Goal: Task Accomplishment & Management: Complete application form

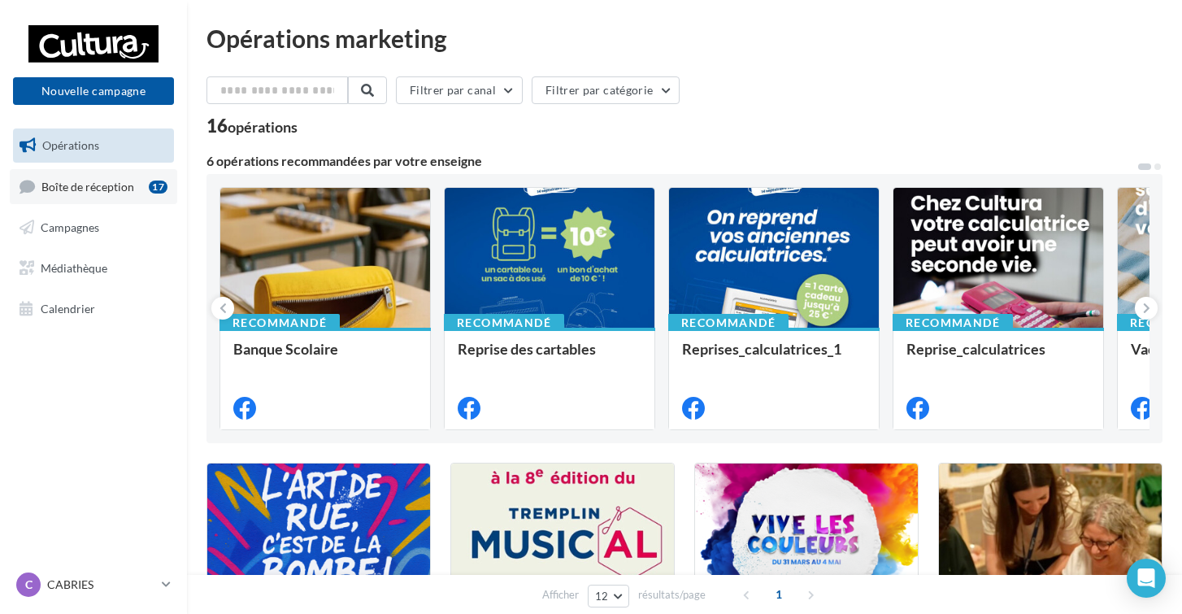
click at [67, 197] on link "Boîte de réception 17" at bounding box center [93, 186] width 167 height 35
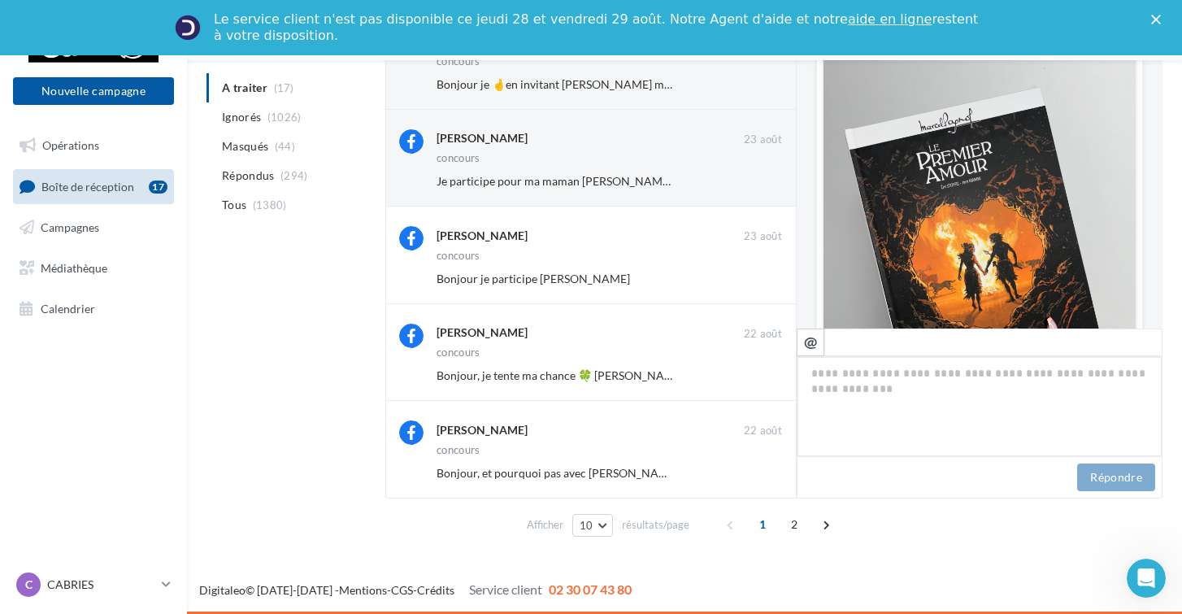
scroll to position [654, 0]
click at [85, 307] on span "Calendrier" at bounding box center [68, 308] width 54 height 14
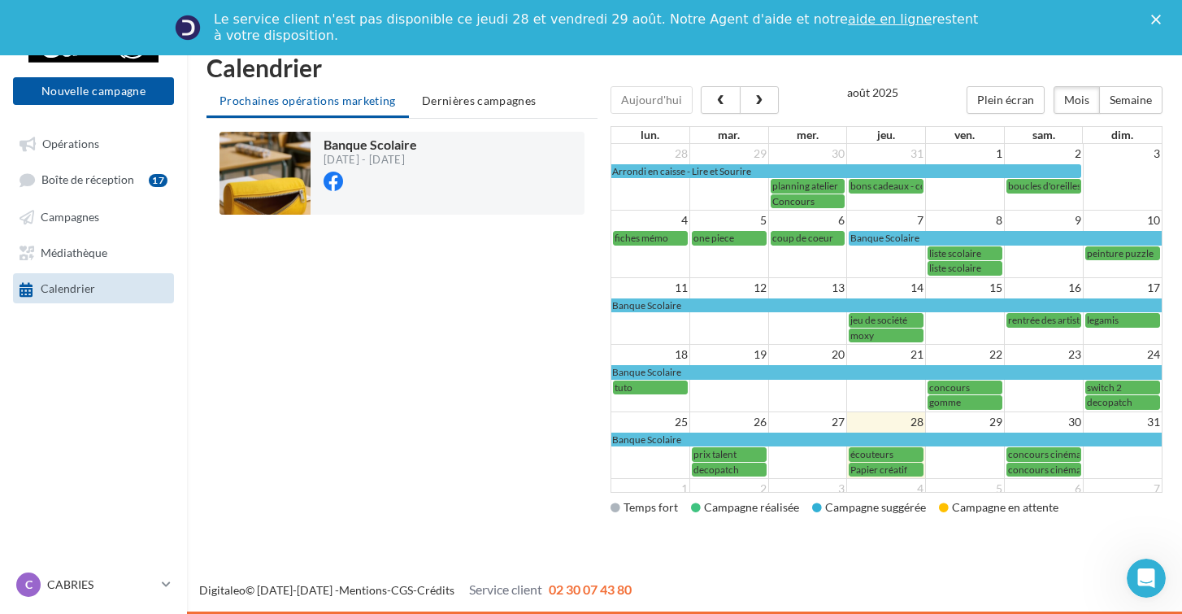
click at [894, 466] on span "Papier créatif" at bounding box center [878, 469] width 57 height 12
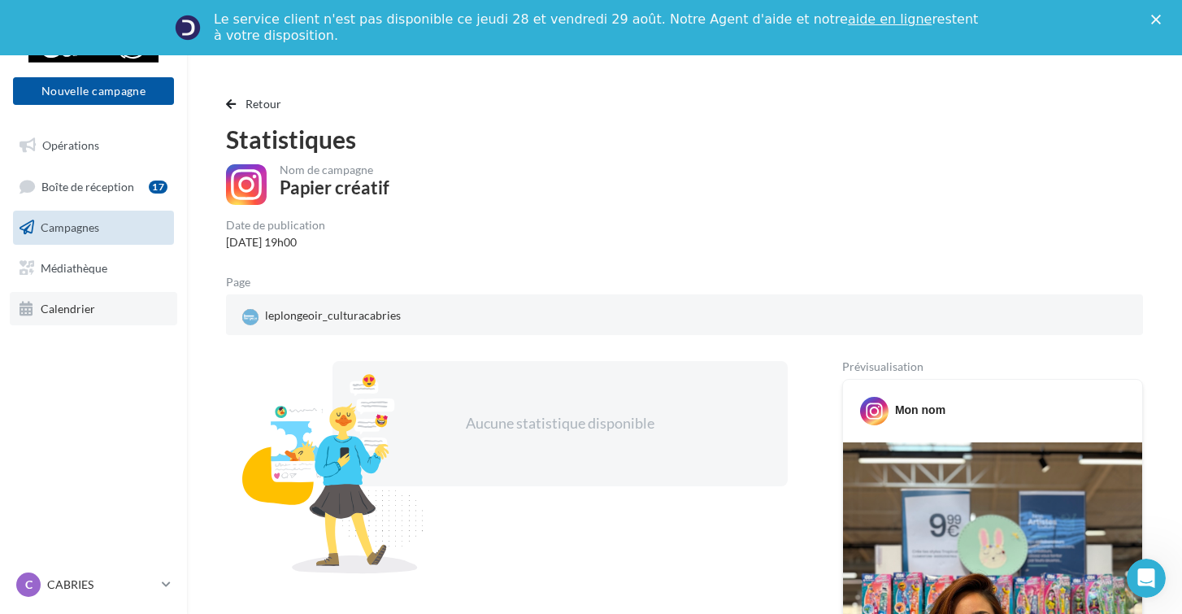
click at [115, 293] on link "Calendrier" at bounding box center [93, 309] width 167 height 34
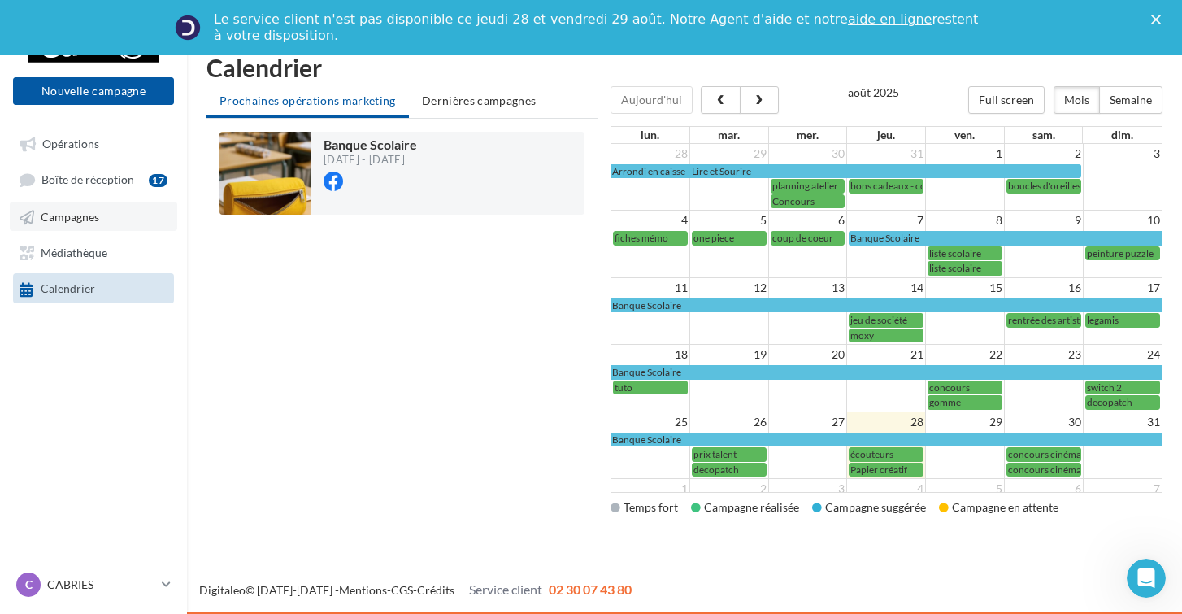
click at [102, 217] on link "Campagnes" at bounding box center [93, 216] width 167 height 29
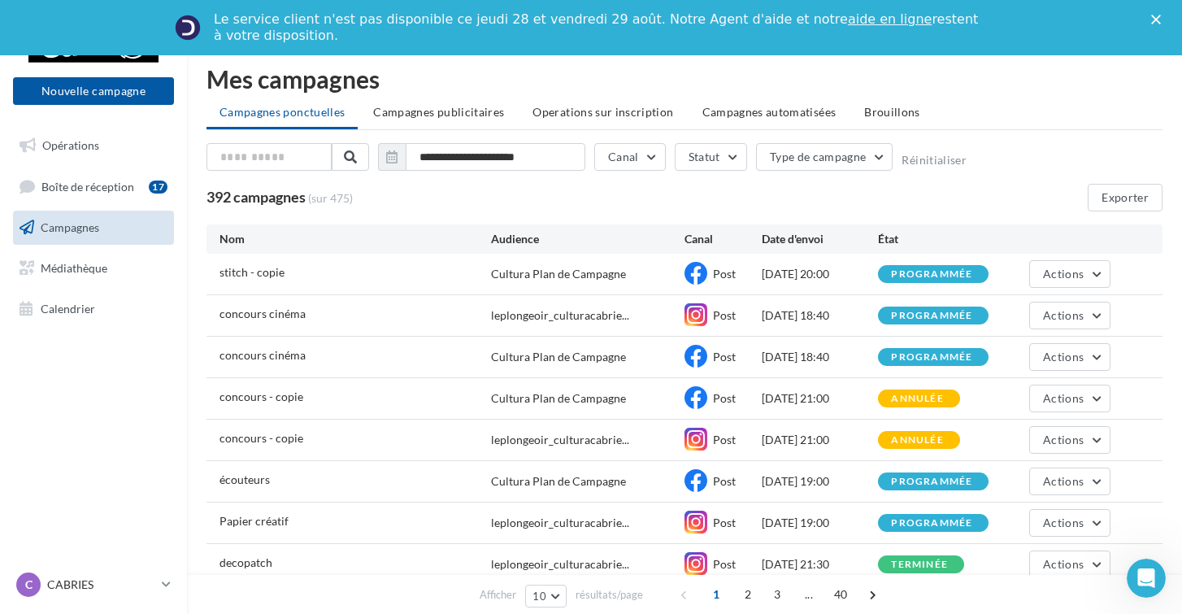
scroll to position [24, 0]
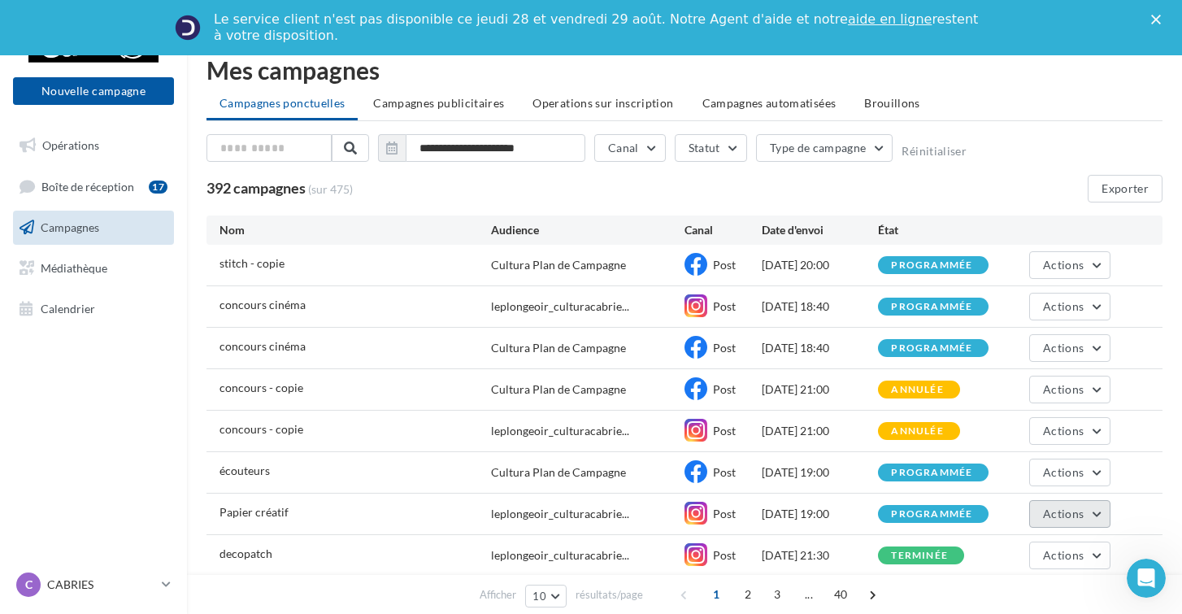
click at [1059, 510] on span "Actions" at bounding box center [1063, 513] width 41 height 14
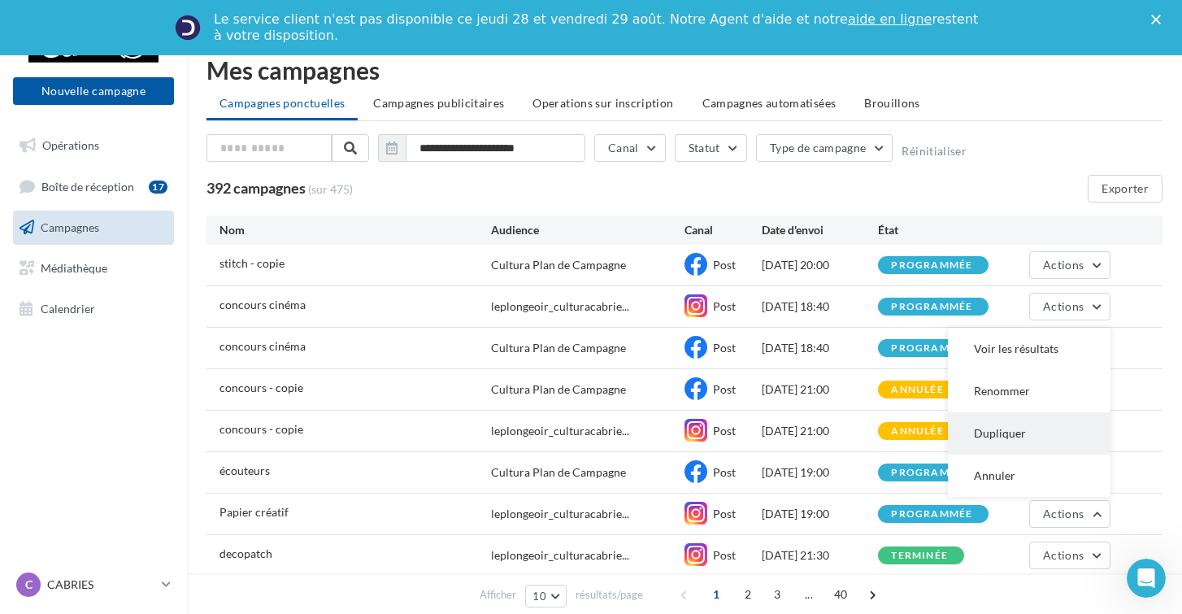
click at [1004, 432] on button "Dupliquer" at bounding box center [1029, 433] width 163 height 42
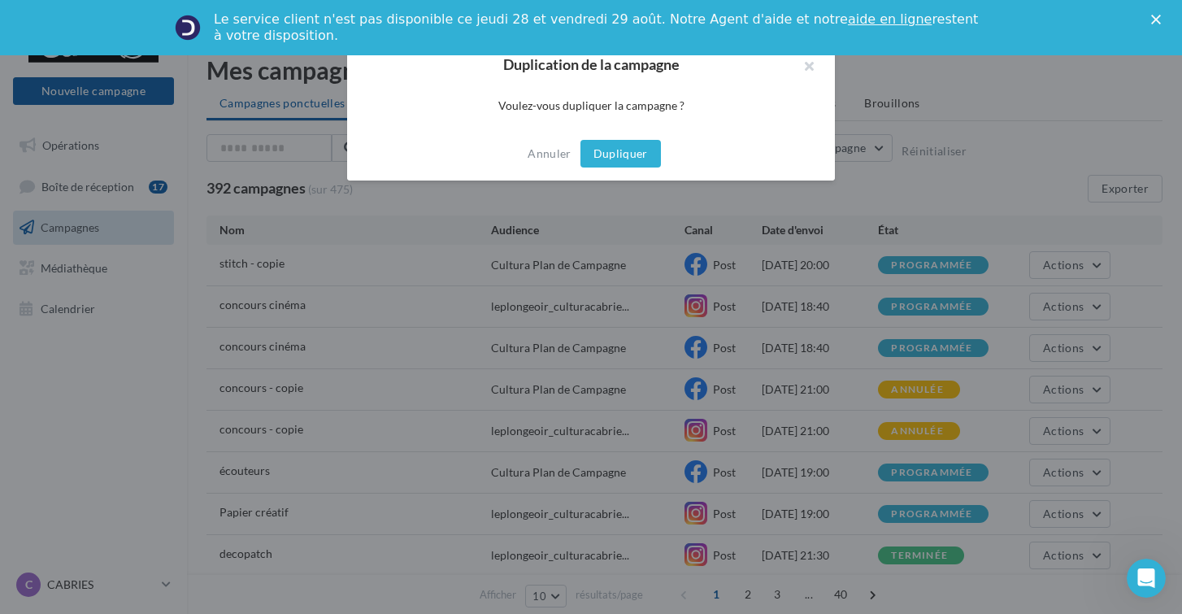
click at [637, 148] on button "Dupliquer" at bounding box center [620, 154] width 80 height 28
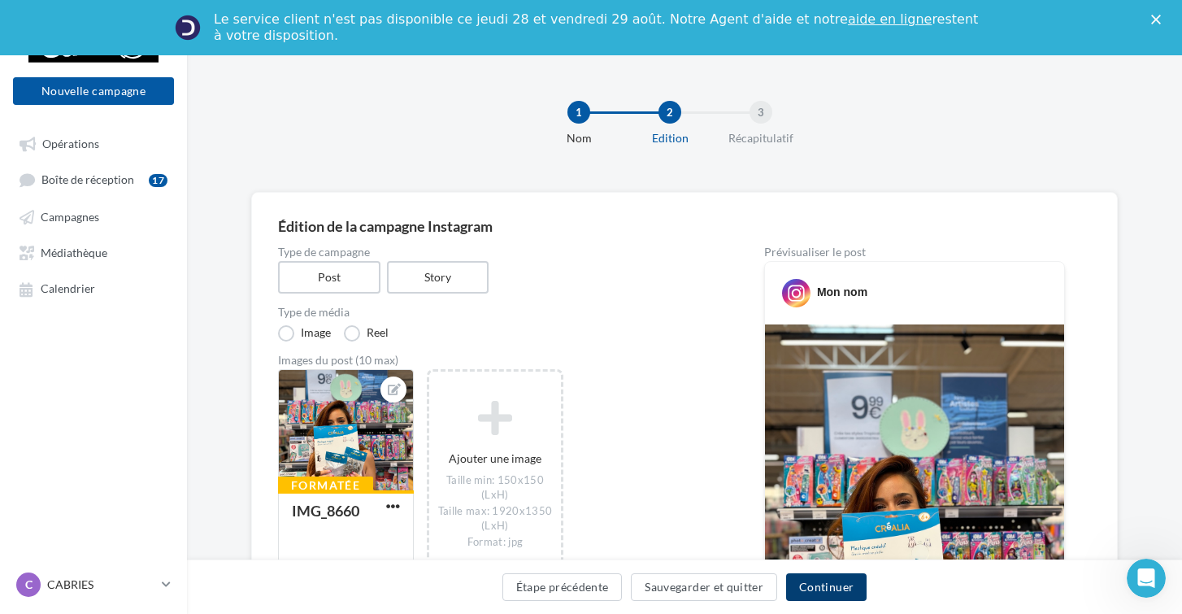
click at [830, 588] on button "Continuer" at bounding box center [826, 587] width 80 height 28
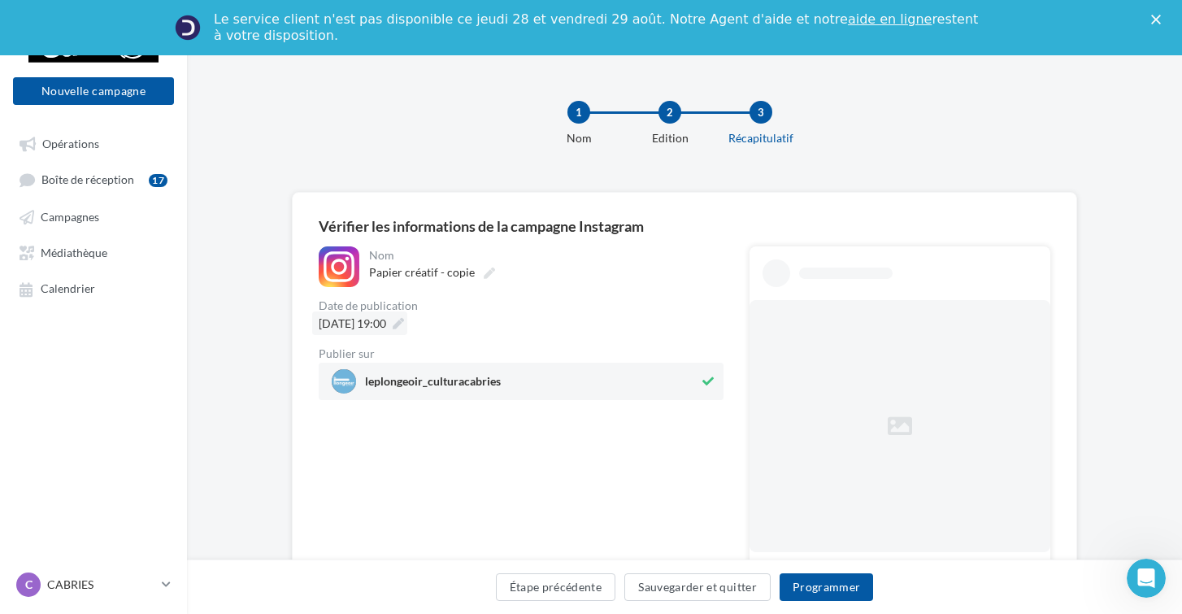
click at [407, 319] on div "[DATE] 19:00" at bounding box center [359, 323] width 95 height 24
type input "**********"
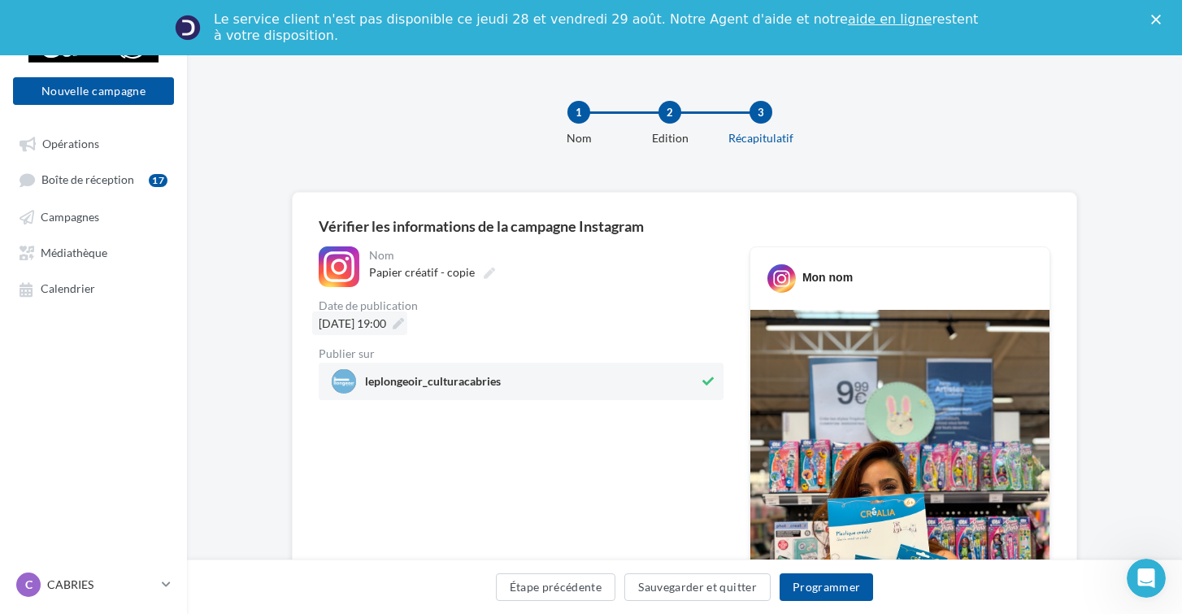
click at [407, 334] on div "[DATE] 19:00" at bounding box center [359, 323] width 95 height 24
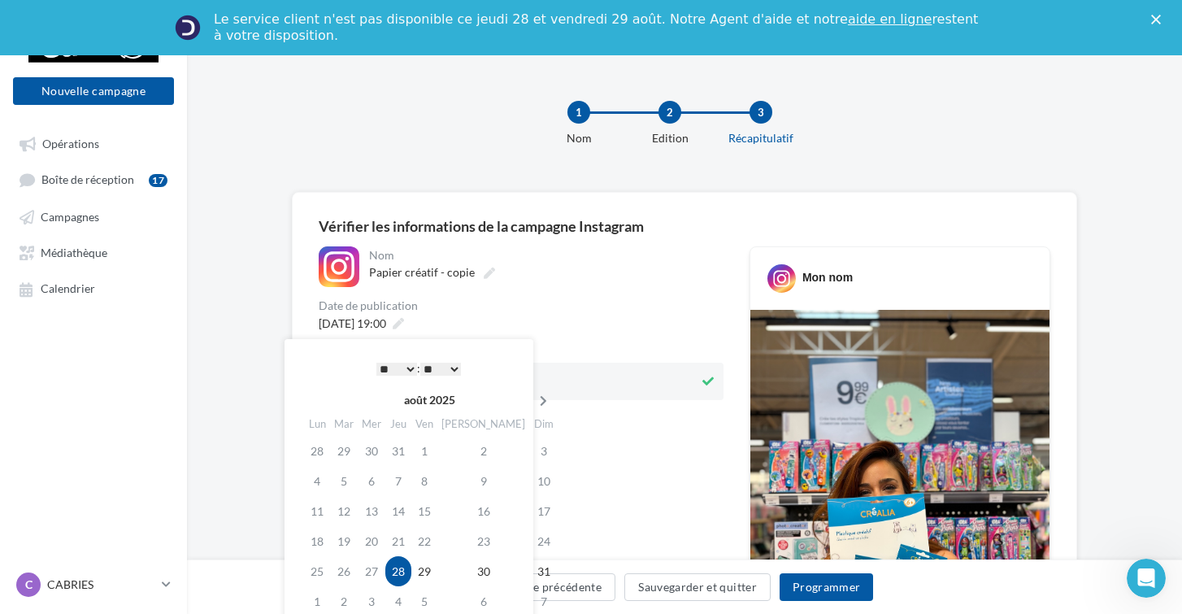
click at [533, 396] on icon at bounding box center [543, 400] width 20 height 11
click at [319, 489] on td "1" at bounding box center [318, 481] width 28 height 30
click at [814, 587] on button "Programmer" at bounding box center [826, 587] width 94 height 28
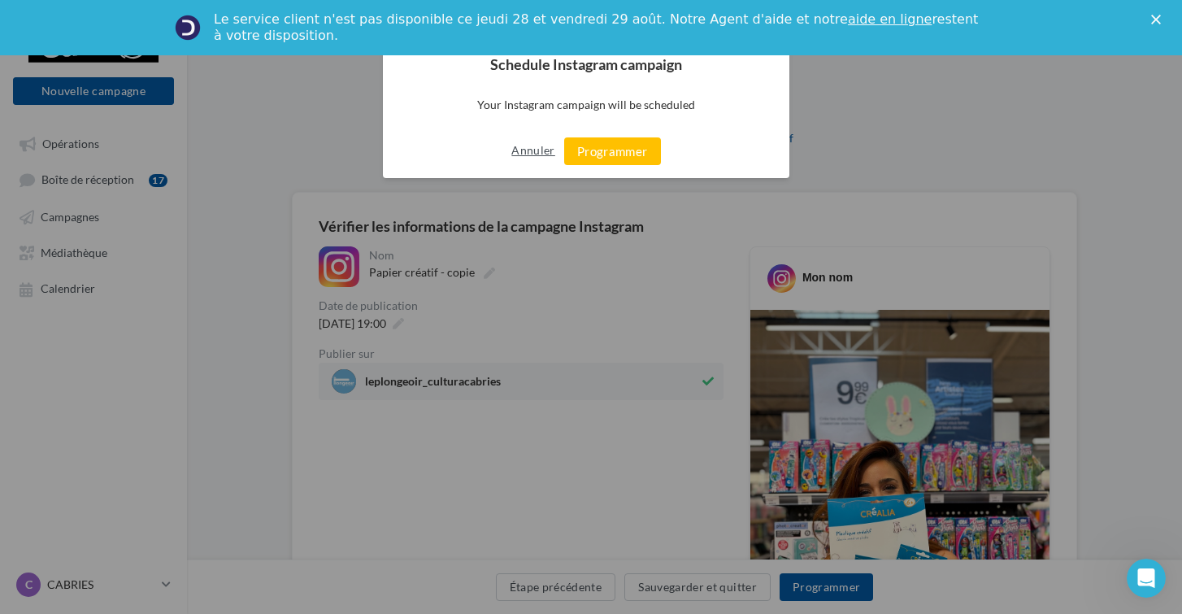
click at [530, 153] on button "Annuler" at bounding box center [532, 150] width 43 height 26
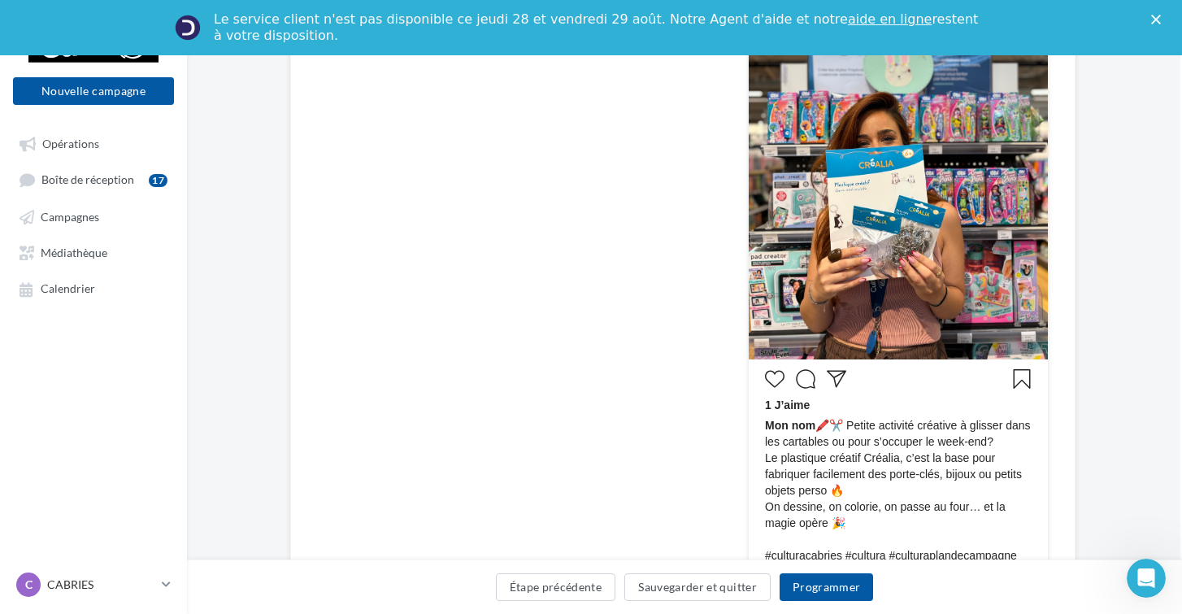
scroll to position [364, 2]
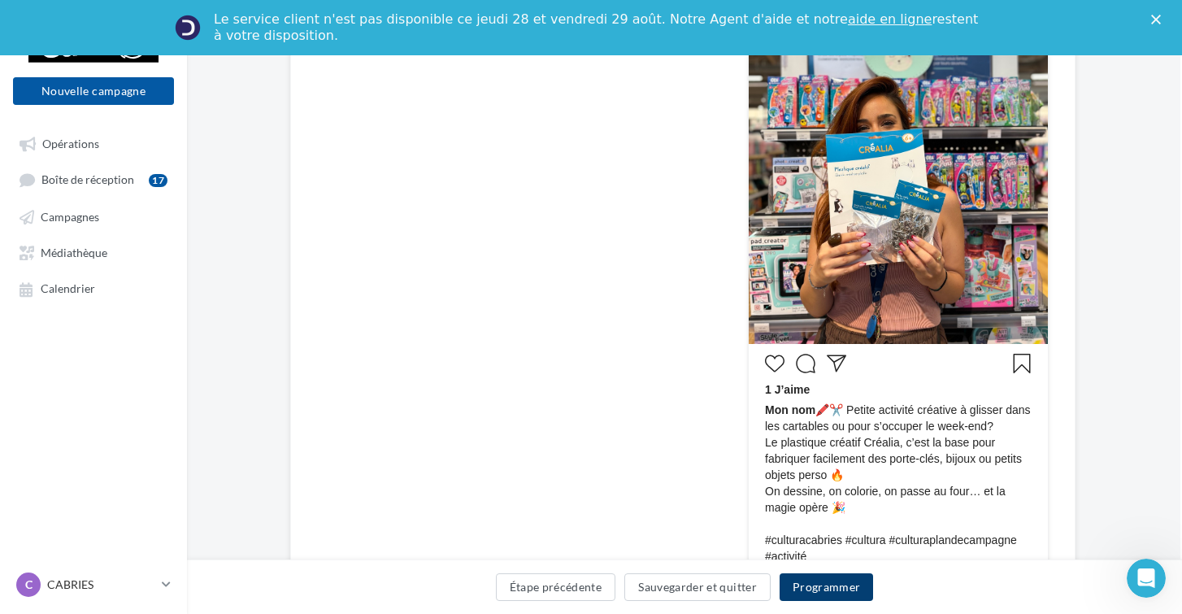
click at [819, 575] on button "Programmer" at bounding box center [826, 587] width 94 height 28
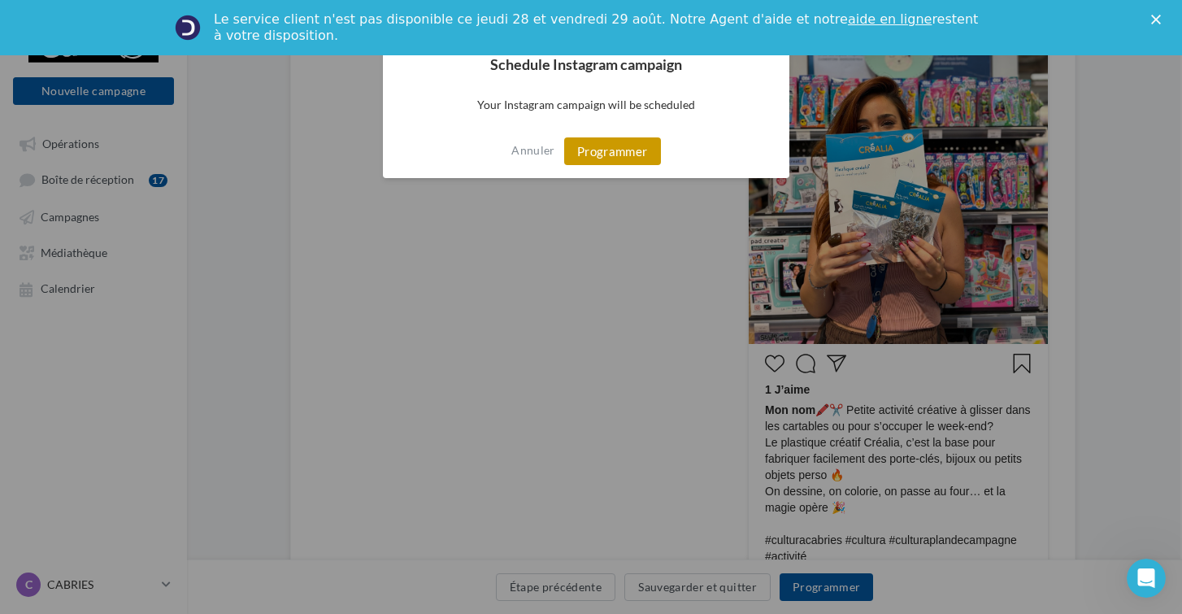
click at [597, 158] on button "Programmer" at bounding box center [612, 151] width 97 height 28
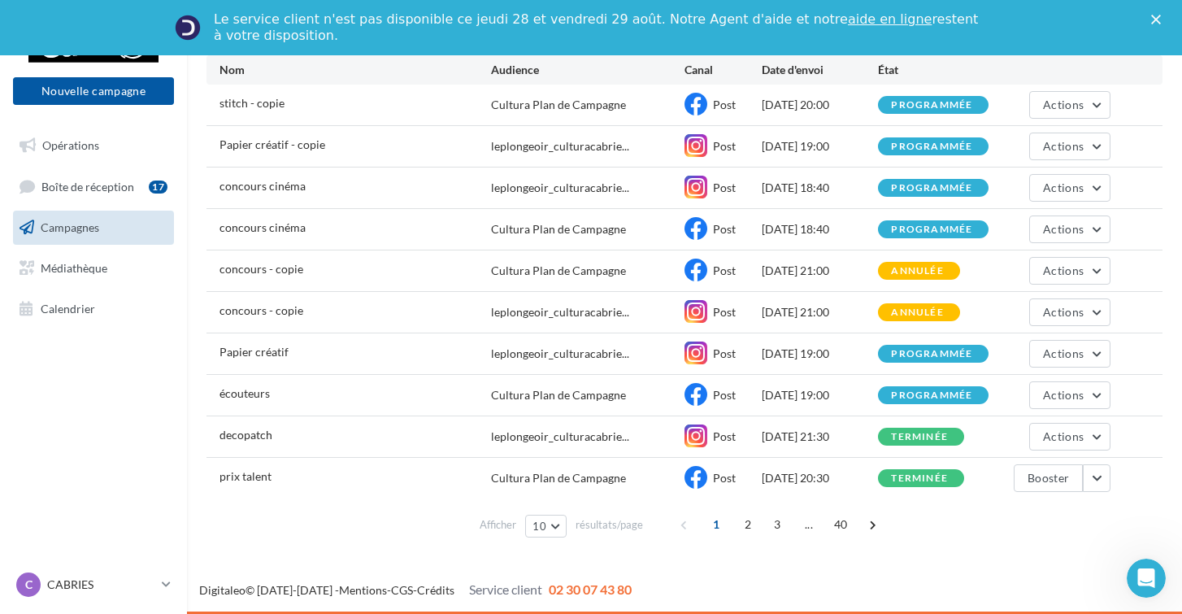
scroll to position [184, 0]
click at [1032, 354] on button "Actions" at bounding box center [1069, 354] width 81 height 28
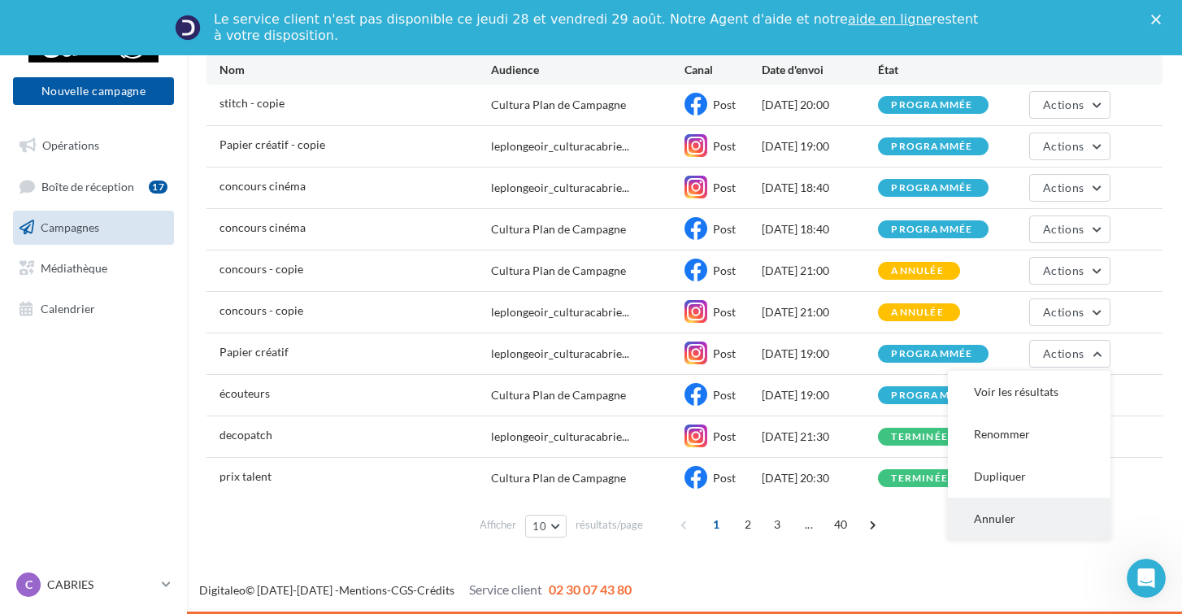
click at [971, 523] on button "Annuler" at bounding box center [1029, 518] width 163 height 42
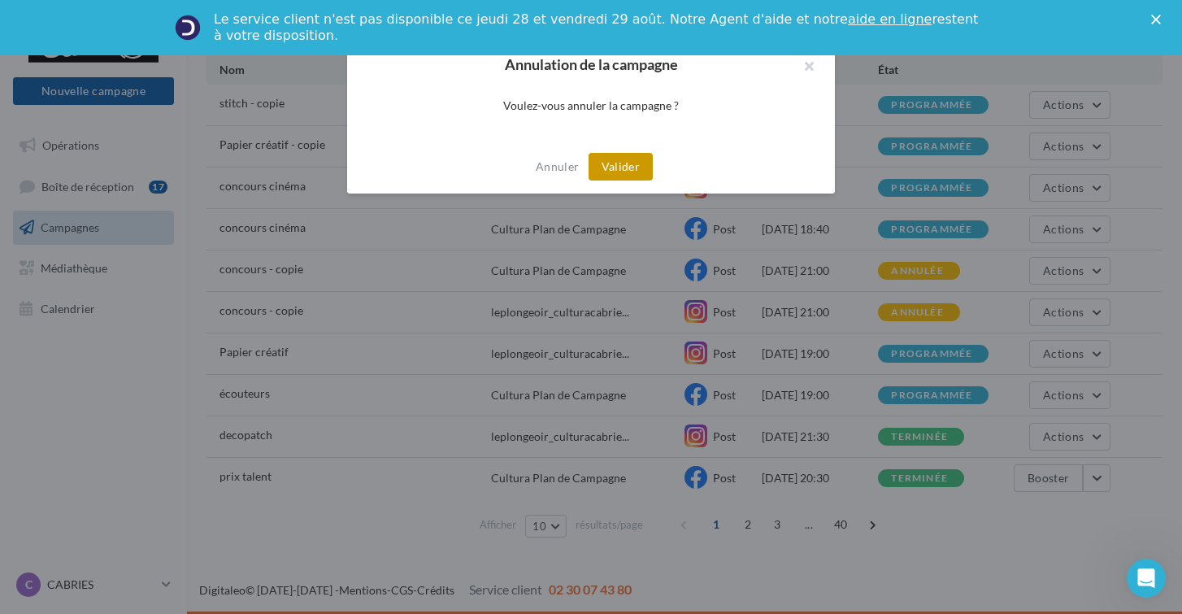
click at [607, 154] on button "Valider" at bounding box center [620, 167] width 64 height 28
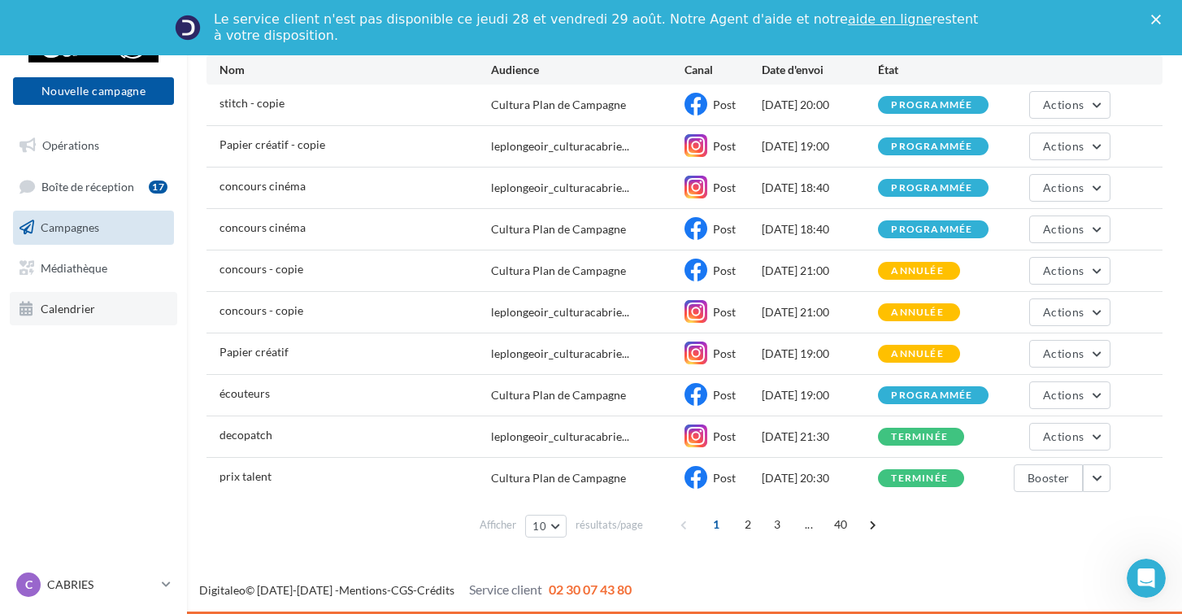
click at [123, 313] on link "Calendrier" at bounding box center [93, 309] width 167 height 34
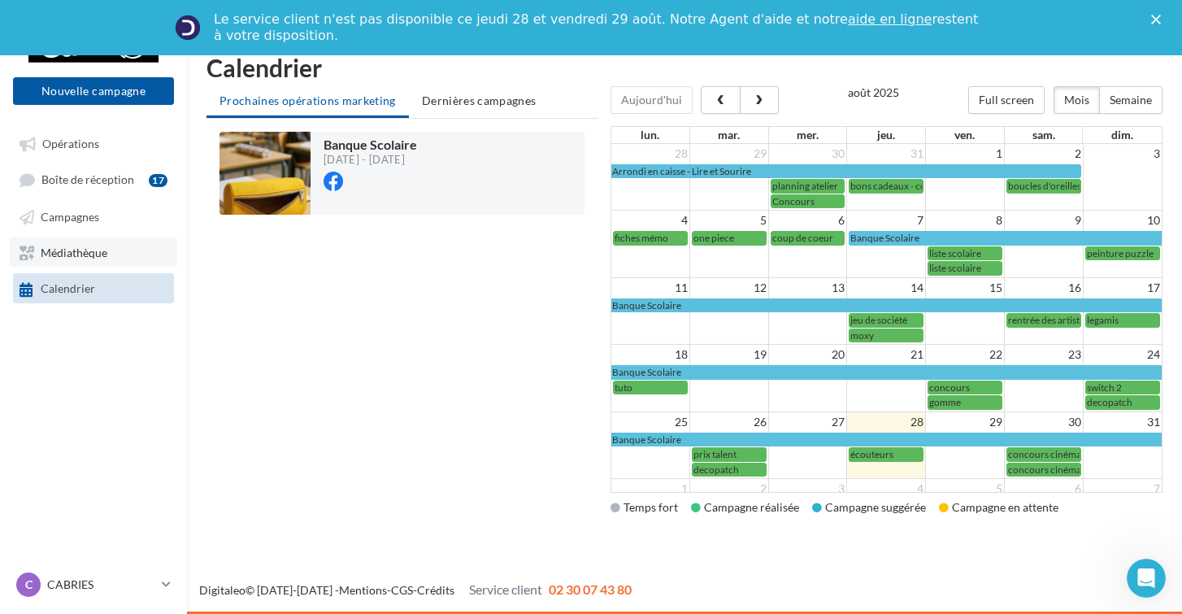
click at [121, 244] on link "Médiathèque" at bounding box center [93, 251] width 167 height 29
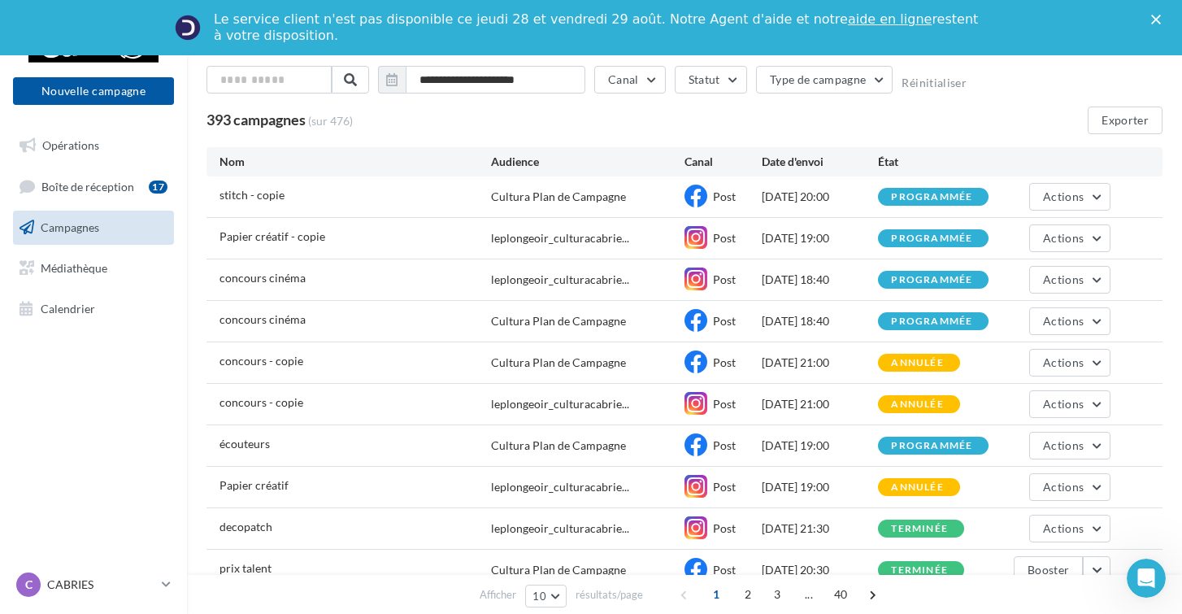
scroll to position [98, 0]
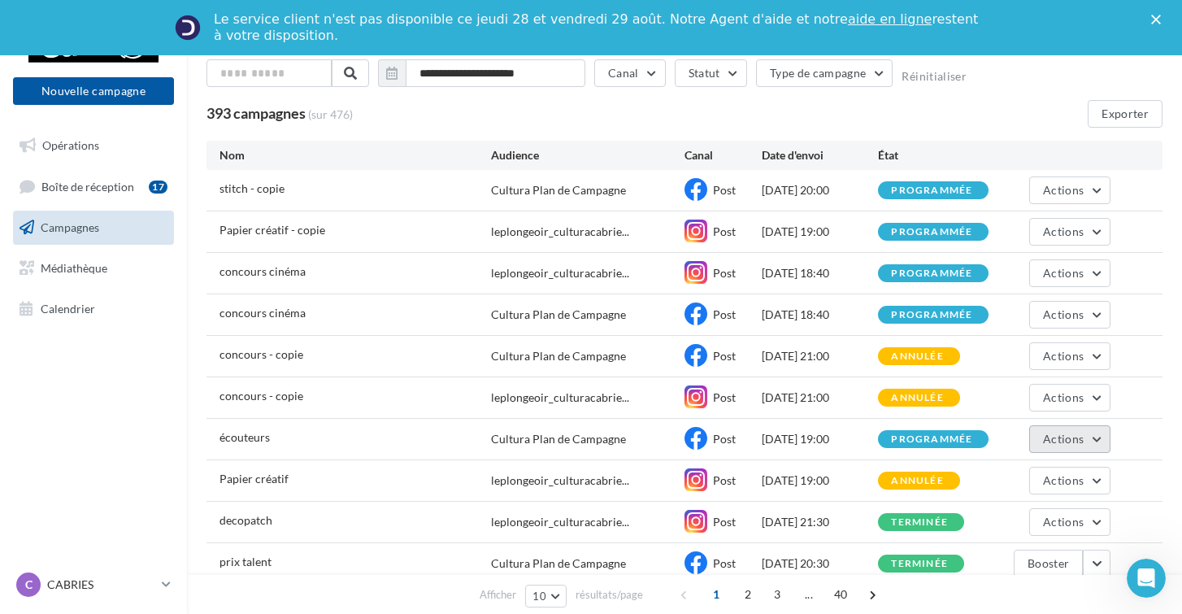
click at [1052, 448] on button "Actions" at bounding box center [1069, 439] width 81 height 28
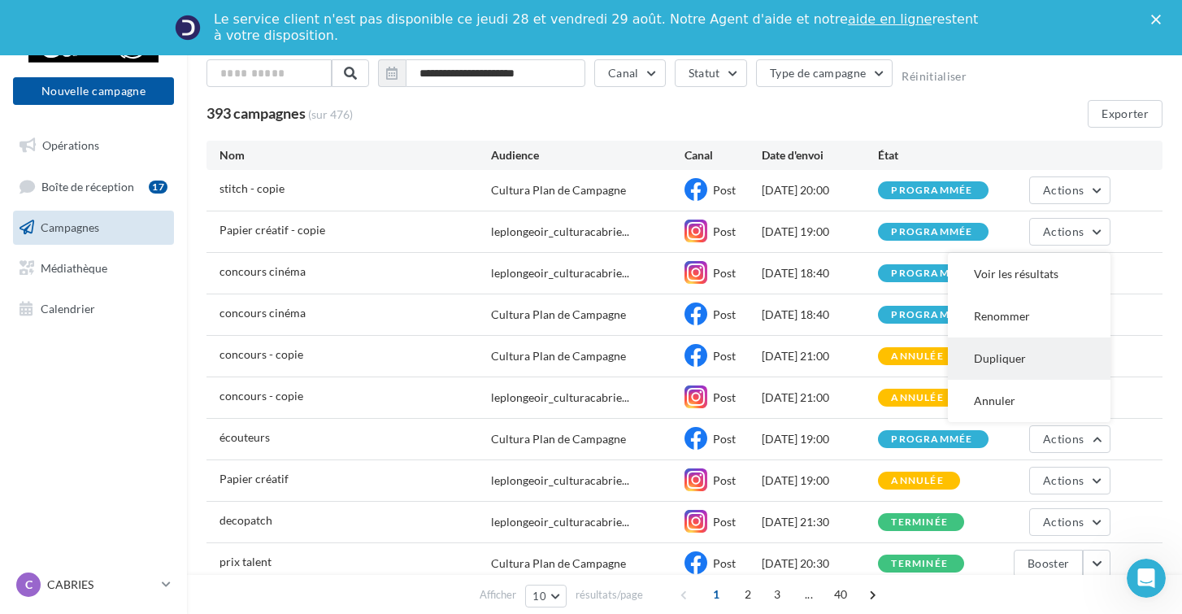
click at [992, 354] on button "Dupliquer" at bounding box center [1029, 358] width 163 height 42
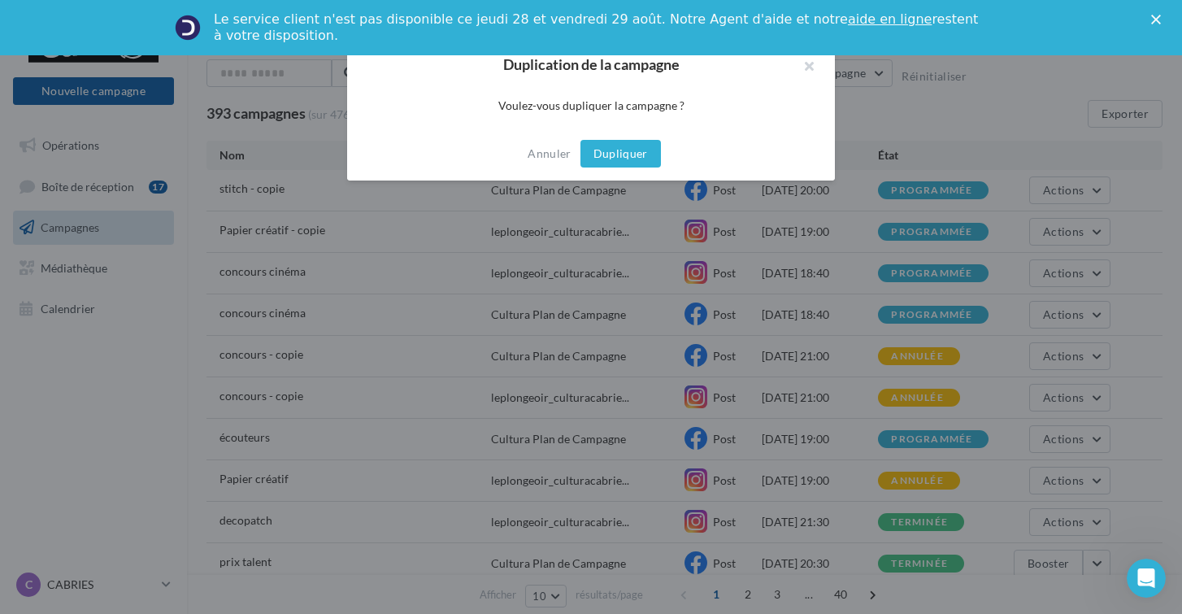
click at [610, 147] on button "Dupliquer" at bounding box center [620, 154] width 80 height 28
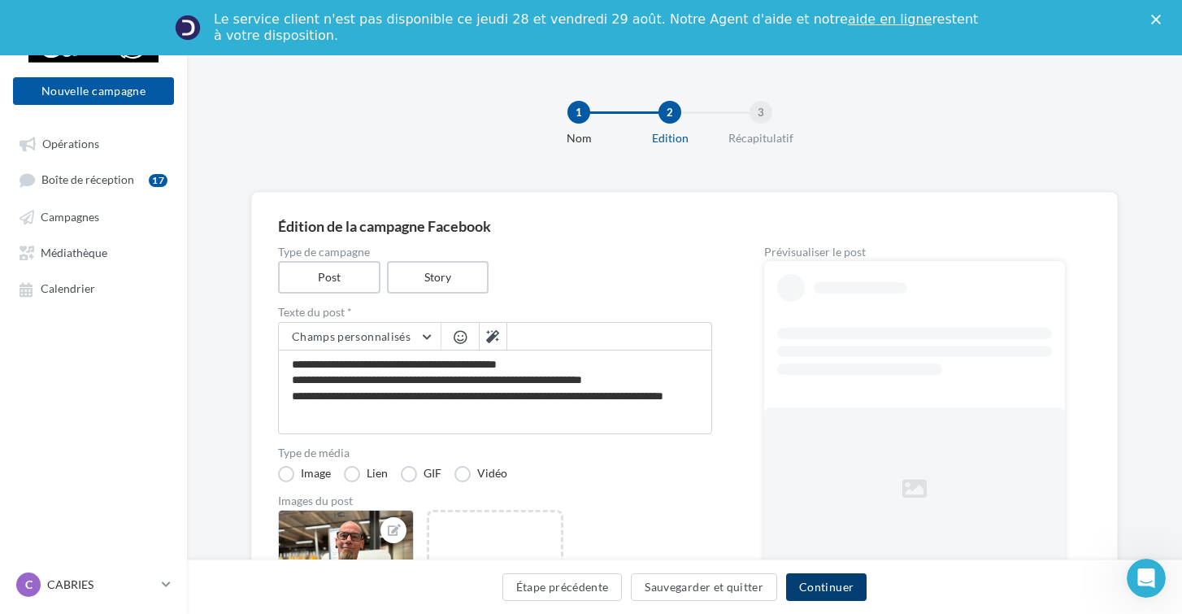
click at [825, 590] on button "Continuer" at bounding box center [826, 587] width 80 height 28
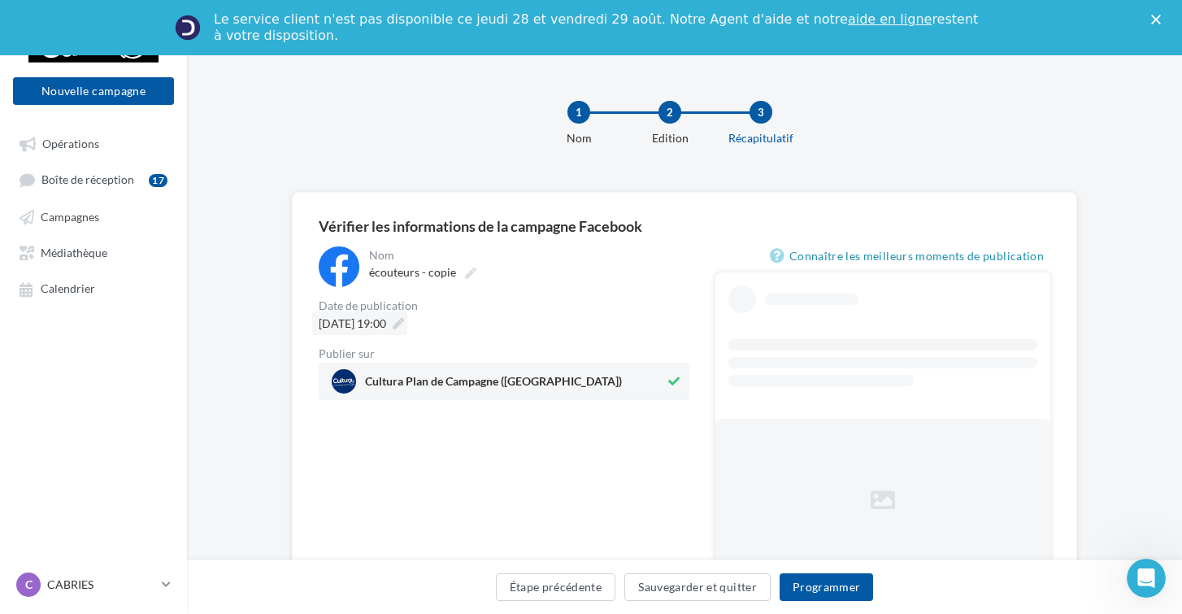
click at [386, 318] on span "[DATE] 19:00" at bounding box center [352, 323] width 67 height 14
type input "**********"
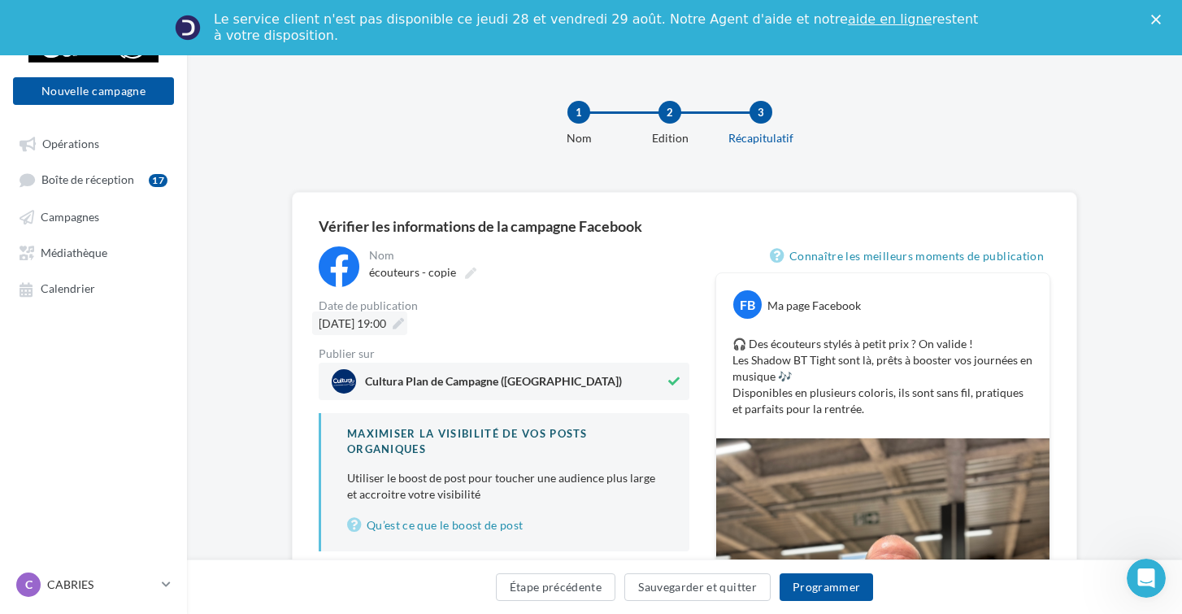
click at [386, 319] on span "[DATE] 19:00" at bounding box center [352, 323] width 67 height 14
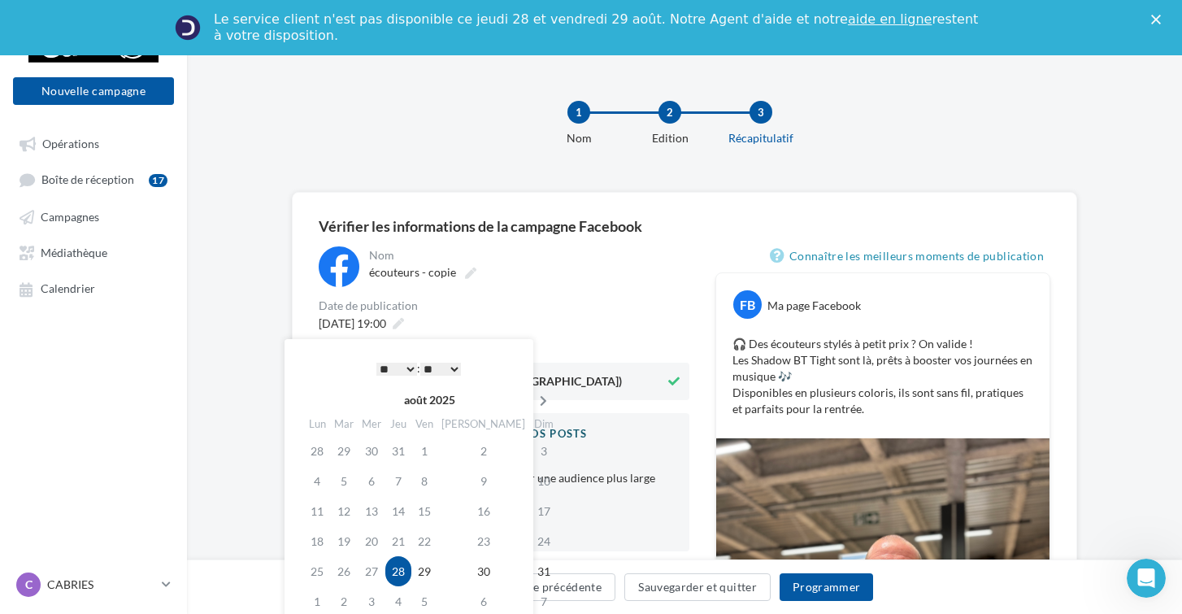
click at [533, 400] on icon at bounding box center [543, 400] width 20 height 11
click at [317, 471] on td "1" at bounding box center [318, 481] width 28 height 30
click at [837, 587] on button "Programmer" at bounding box center [826, 587] width 94 height 28
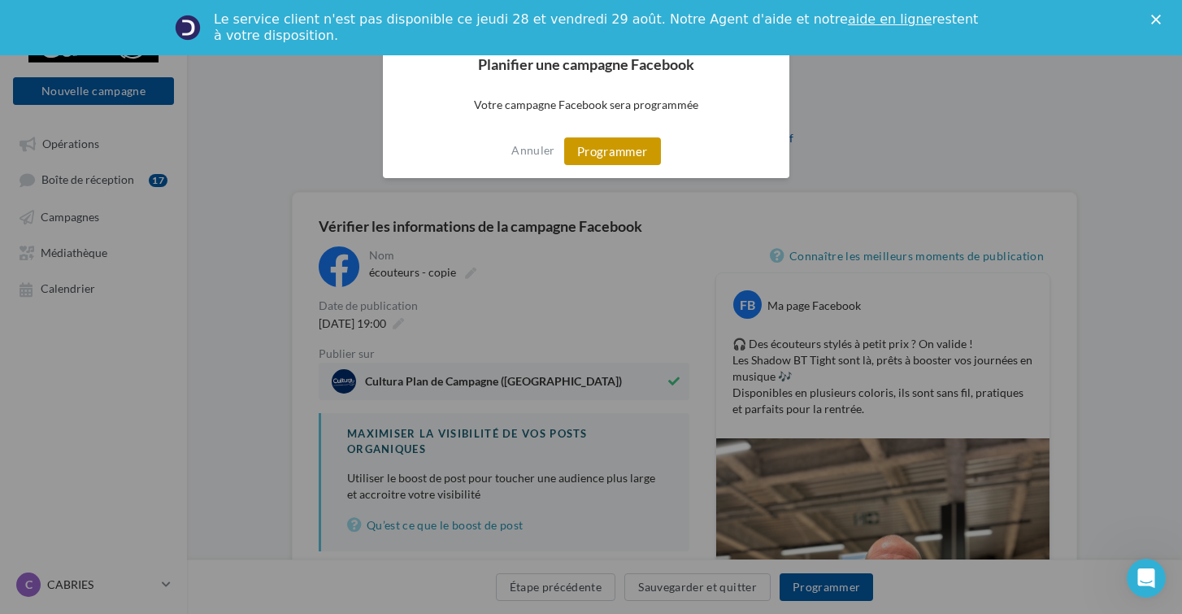
click at [631, 150] on button "Programmer" at bounding box center [612, 151] width 97 height 28
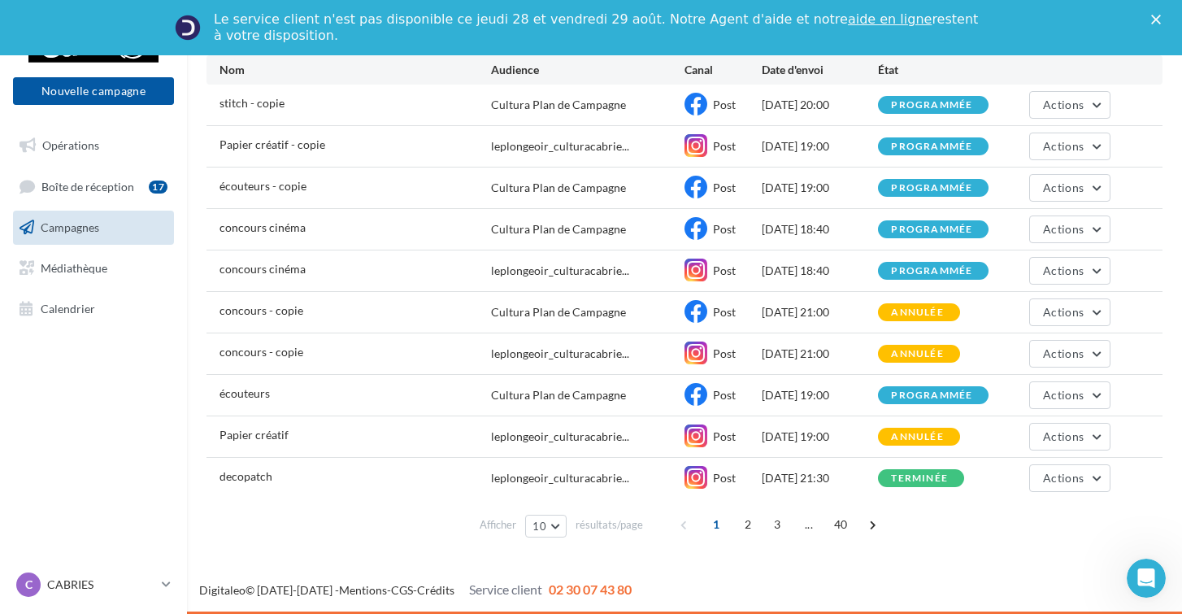
scroll to position [184, 0]
click at [1078, 397] on span "Actions" at bounding box center [1063, 395] width 41 height 14
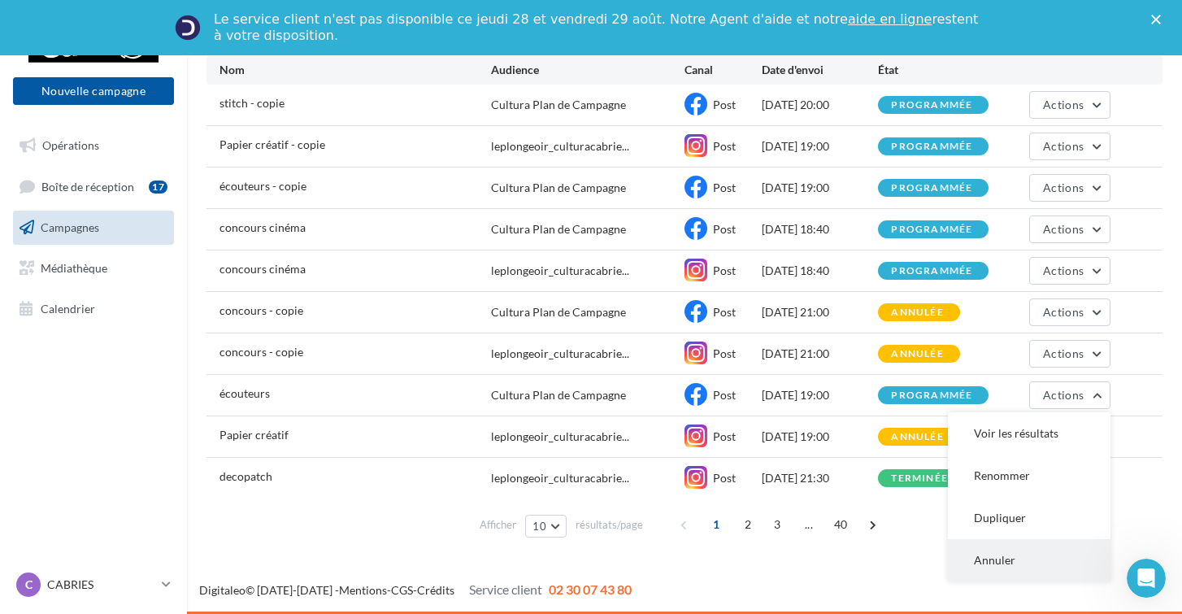
click at [1009, 562] on button "Annuler" at bounding box center [1029, 560] width 163 height 42
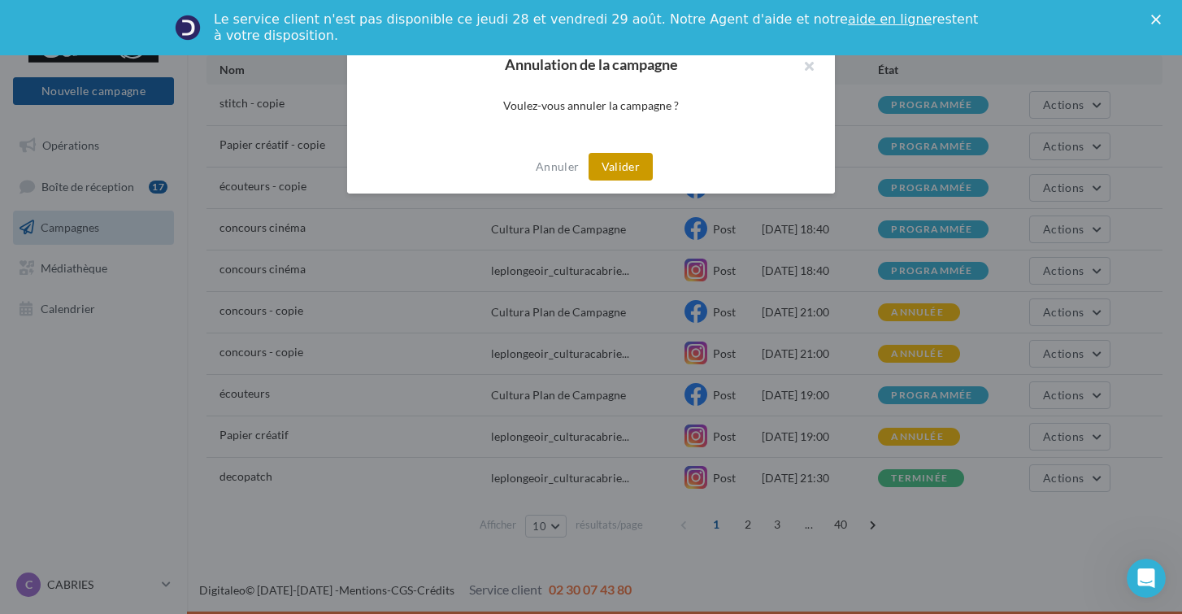
click at [620, 165] on button "Valider" at bounding box center [620, 167] width 64 height 28
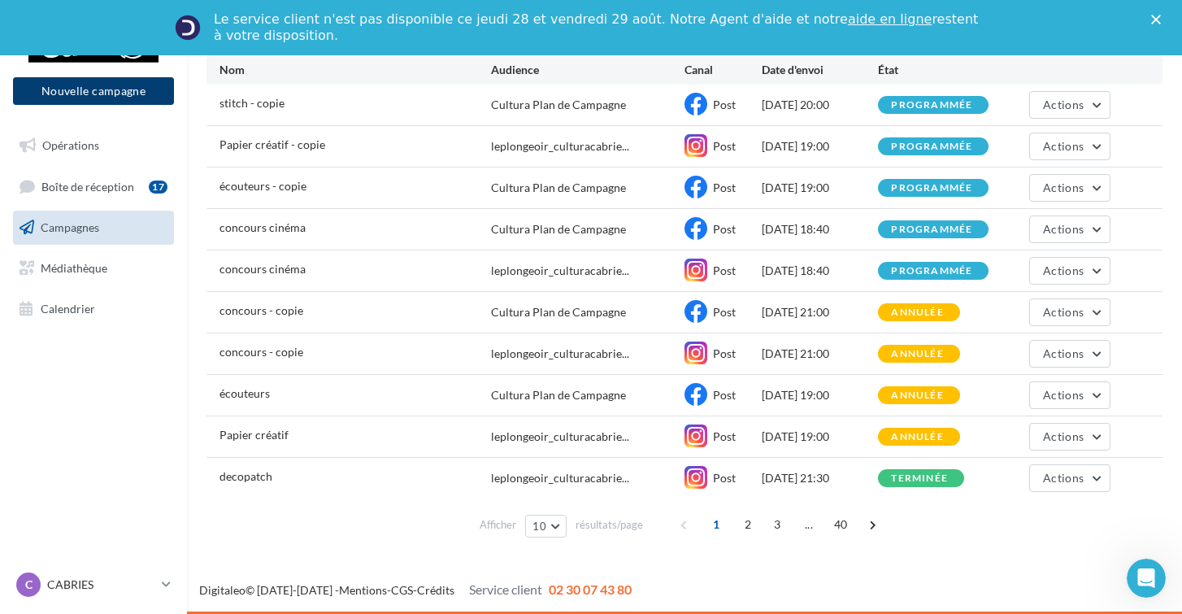
click at [44, 92] on button "Nouvelle campagne" at bounding box center [93, 91] width 161 height 28
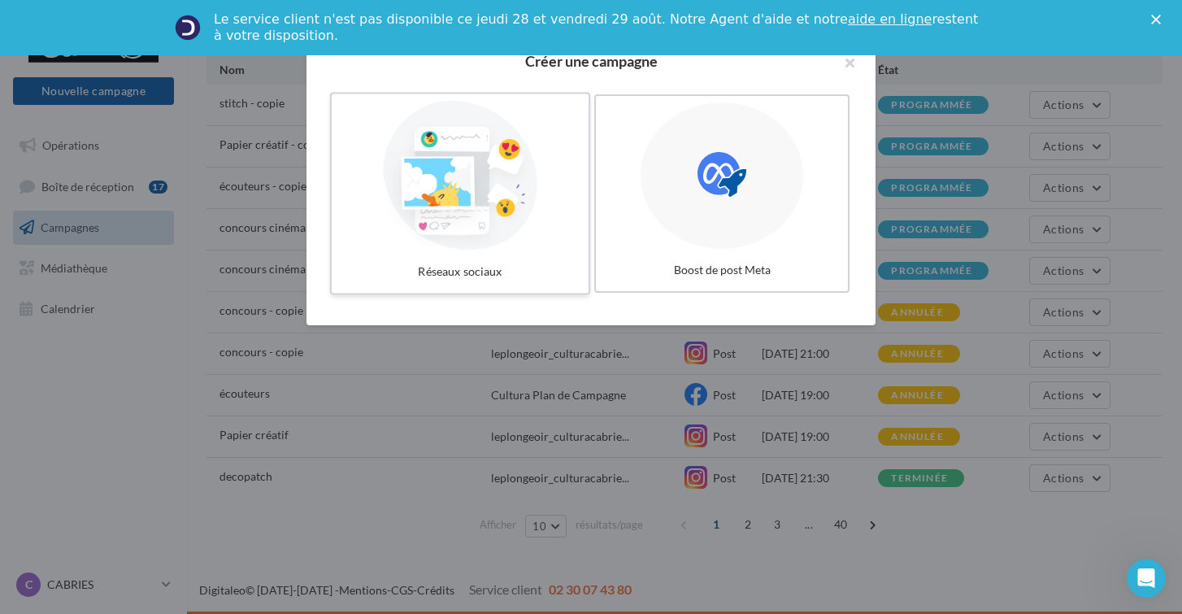
click at [461, 242] on div at bounding box center [460, 176] width 244 height 150
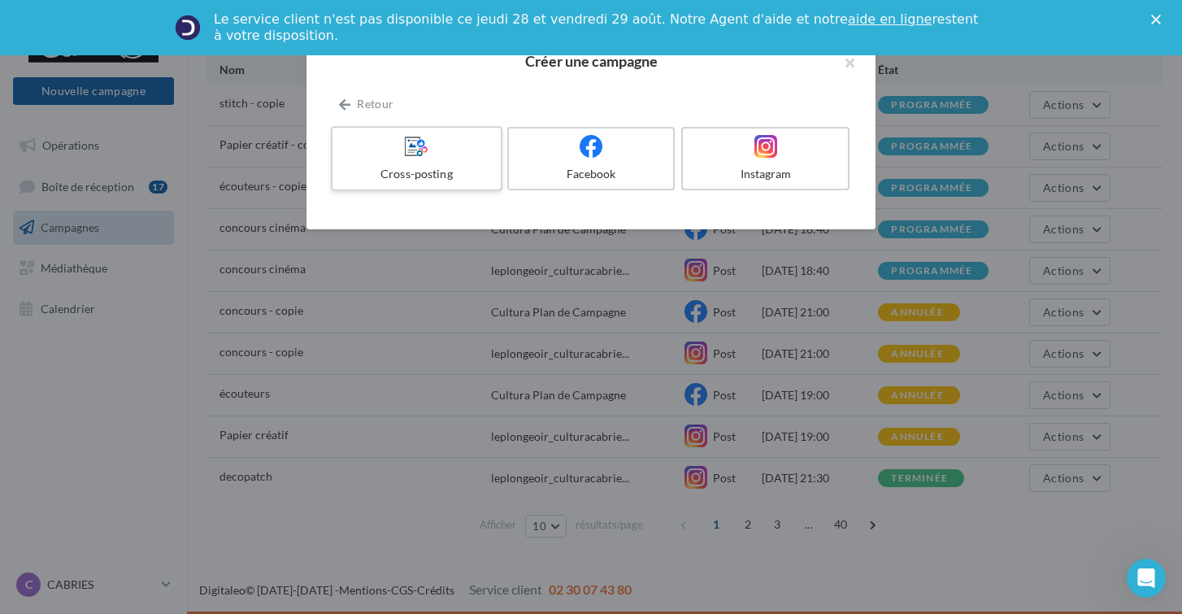
click at [438, 172] on div "Cross-posting" at bounding box center [416, 174] width 154 height 16
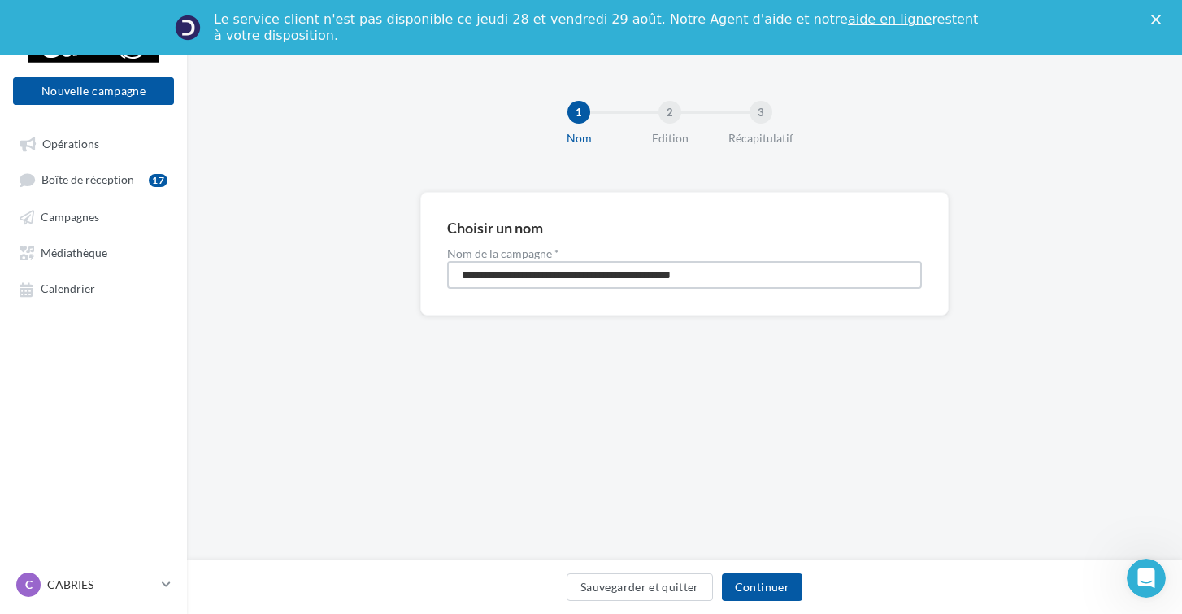
drag, startPoint x: 753, startPoint y: 282, endPoint x: 316, endPoint y: 242, distance: 438.2
click at [316, 242] on div "**********" at bounding box center [684, 280] width 995 height 176
type input "*********"
click at [751, 579] on button "Continuer" at bounding box center [762, 587] width 80 height 28
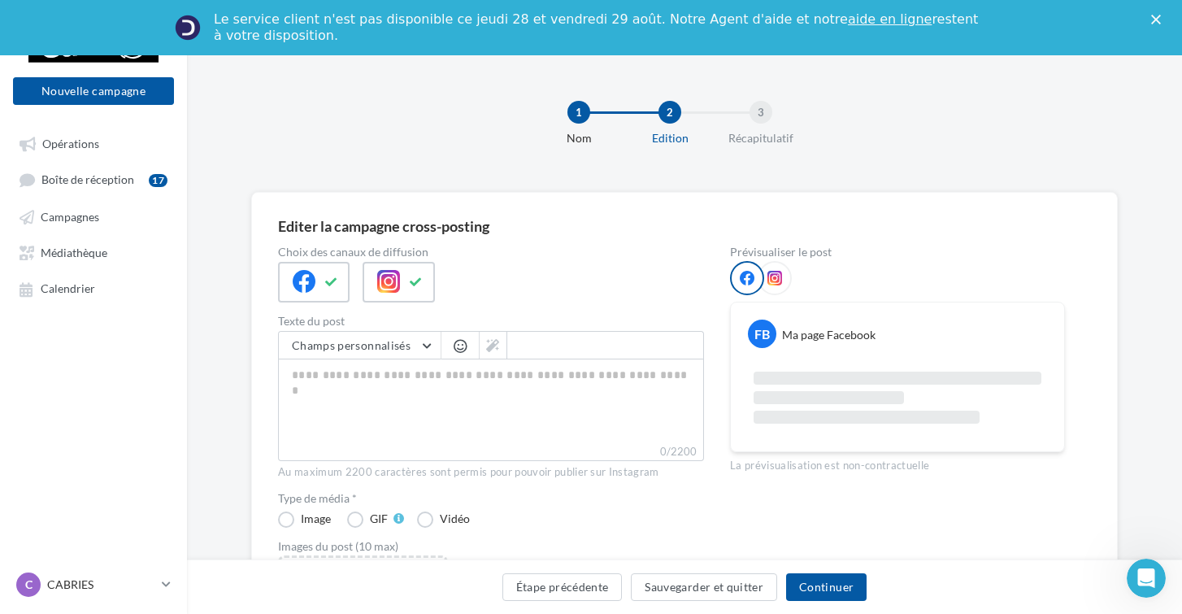
click at [1156, 15] on icon "Fermer" at bounding box center [1156, 20] width 10 height 10
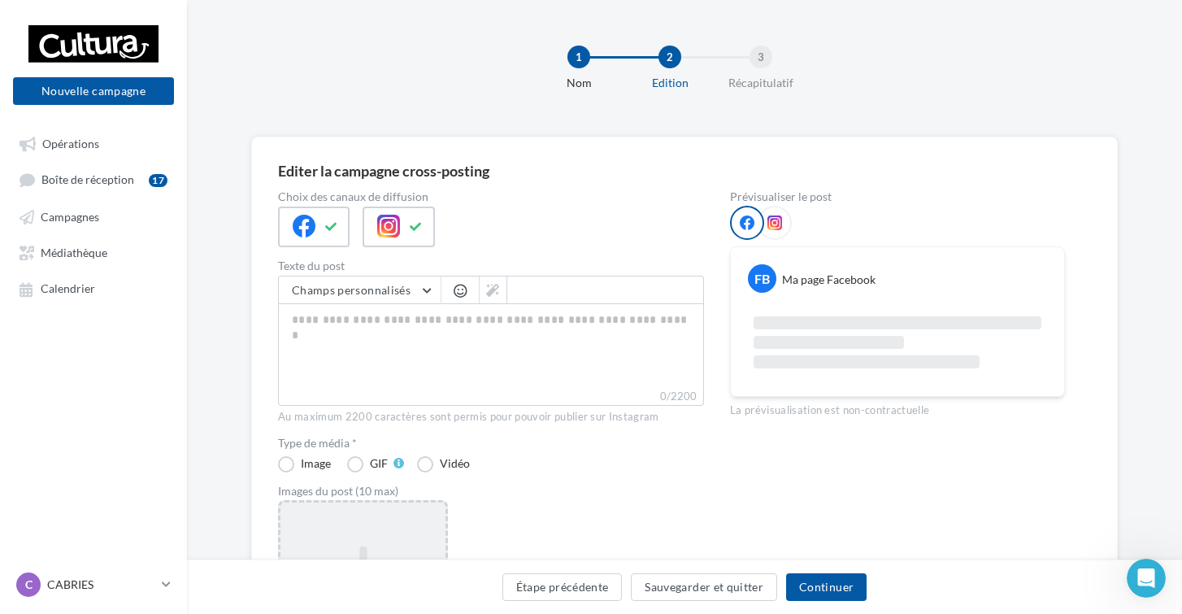
click at [420, 505] on div "Ajouter une image Format: jpg Taille min: 150x150 (LxH) Taille max: 1920x1350 (…" at bounding box center [363, 605] width 170 height 211
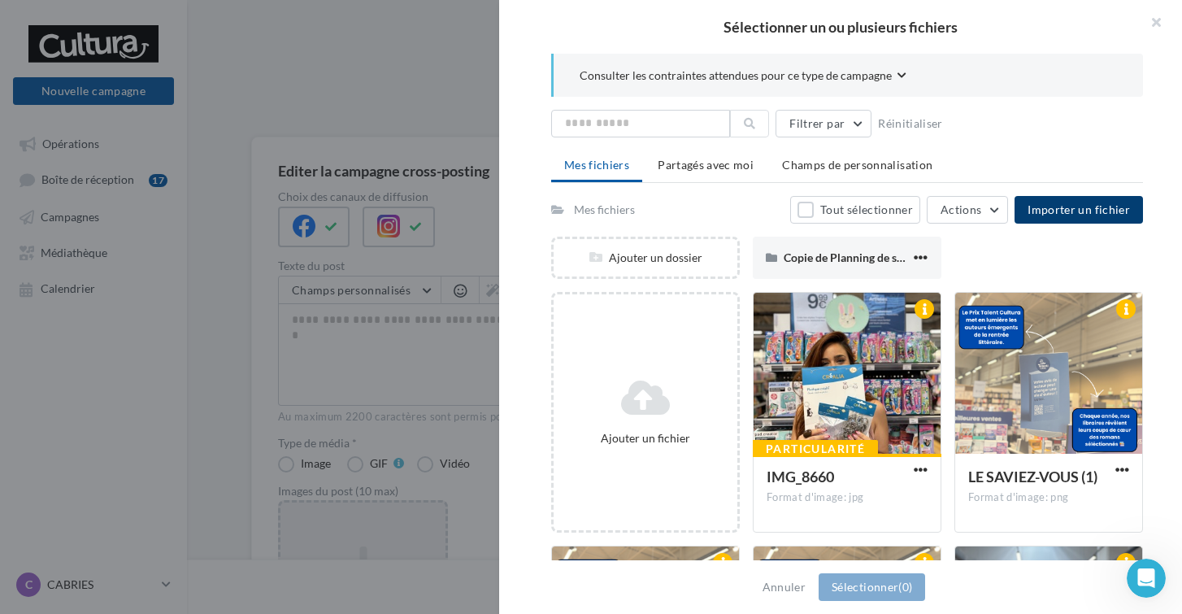
click at [1076, 219] on button "Importer un fichier" at bounding box center [1078, 210] width 128 height 28
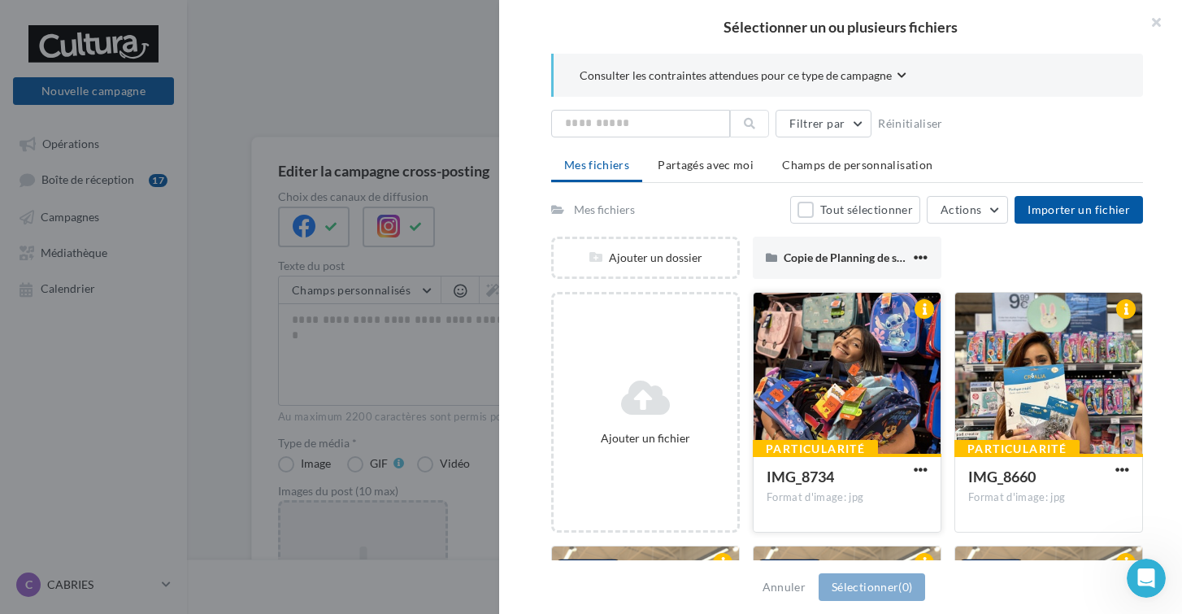
click at [842, 396] on div at bounding box center [846, 374] width 187 height 163
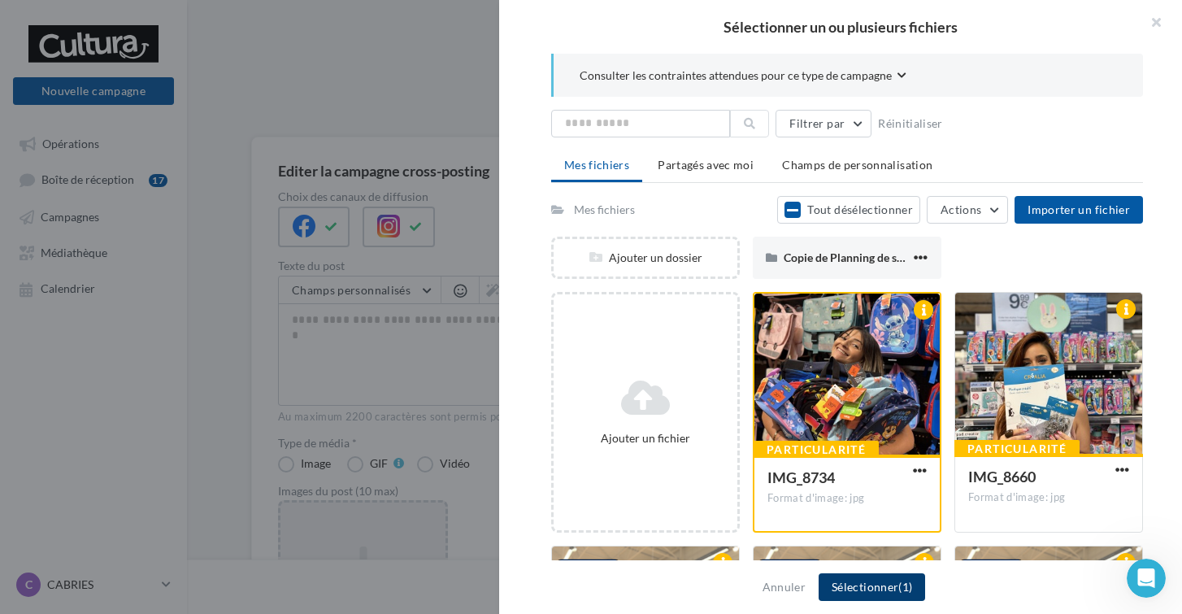
click at [853, 591] on button "Sélectionner (1)" at bounding box center [871, 587] width 106 height 28
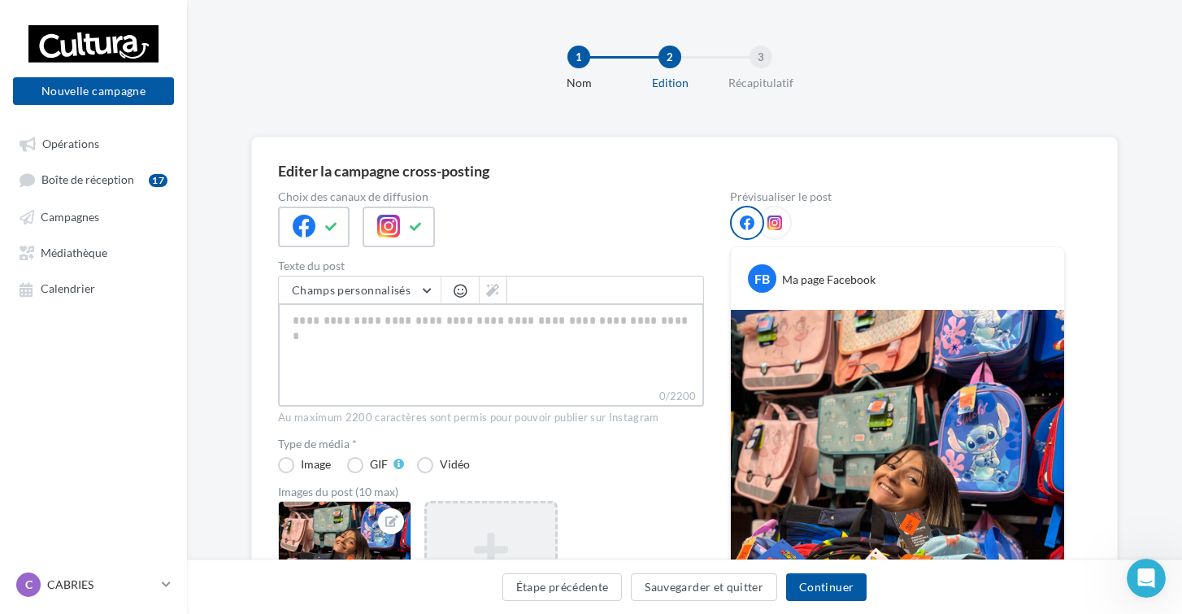
click at [516, 336] on textarea "0/2200" at bounding box center [491, 345] width 426 height 85
paste textarea "**********"
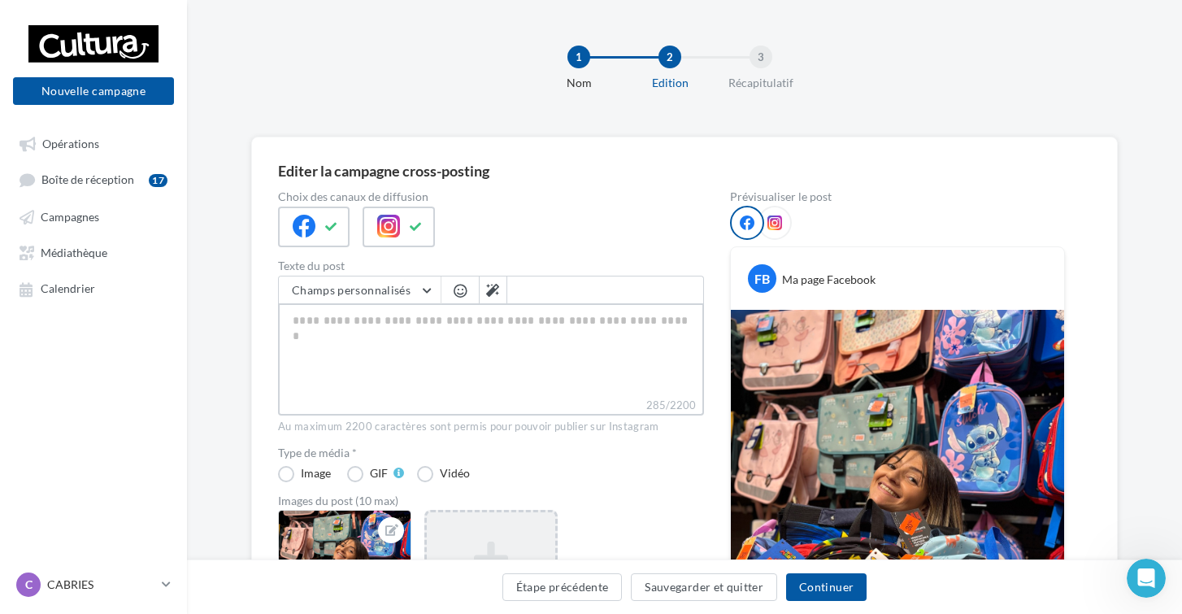
type textarea "**********"
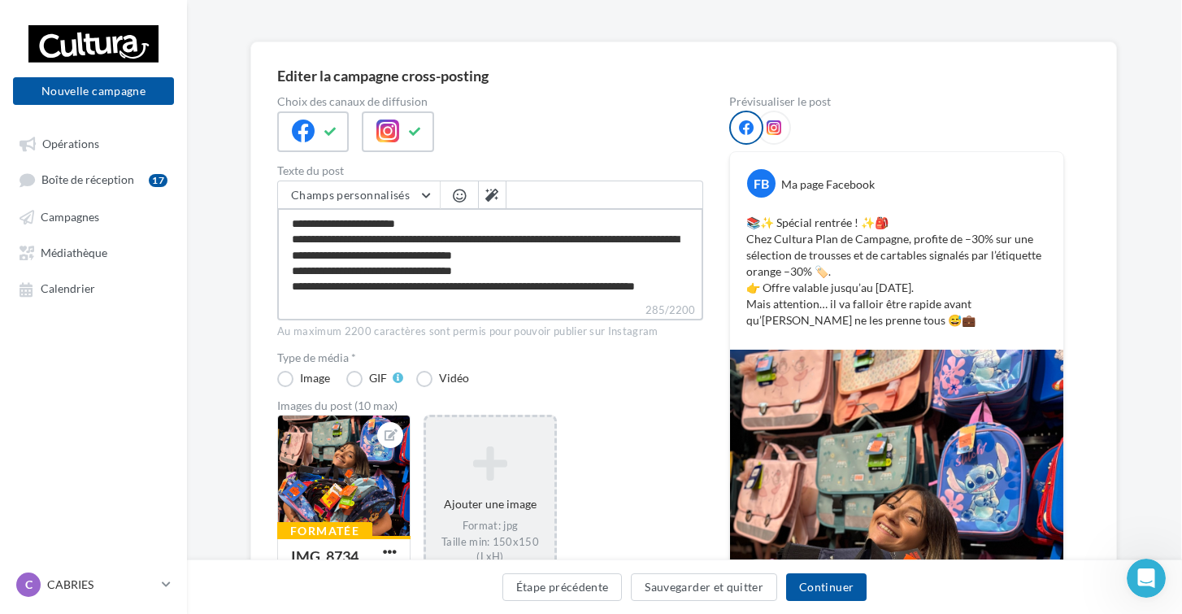
scroll to position [102, 1]
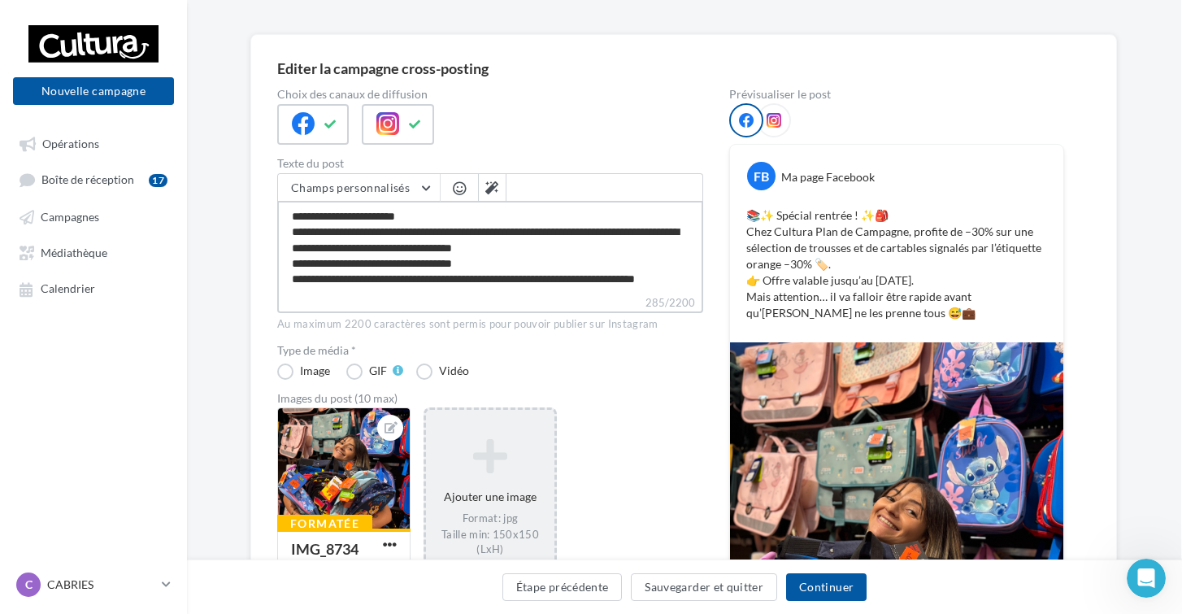
type textarea "**********"
click at [775, 106] on div at bounding box center [774, 120] width 34 height 34
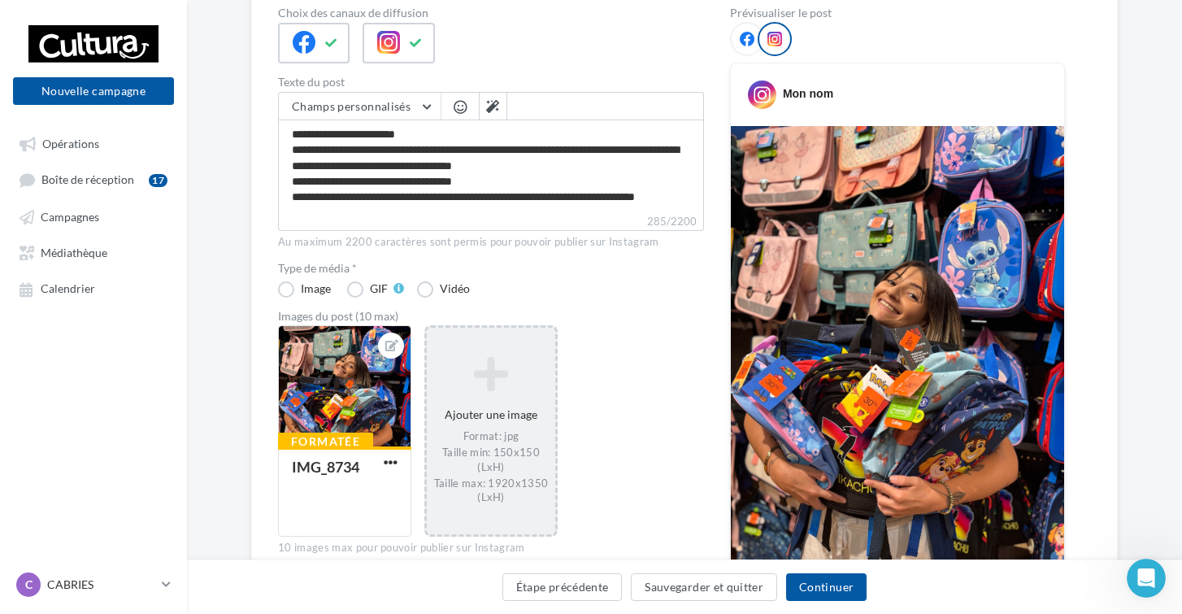
scroll to position [89, 0]
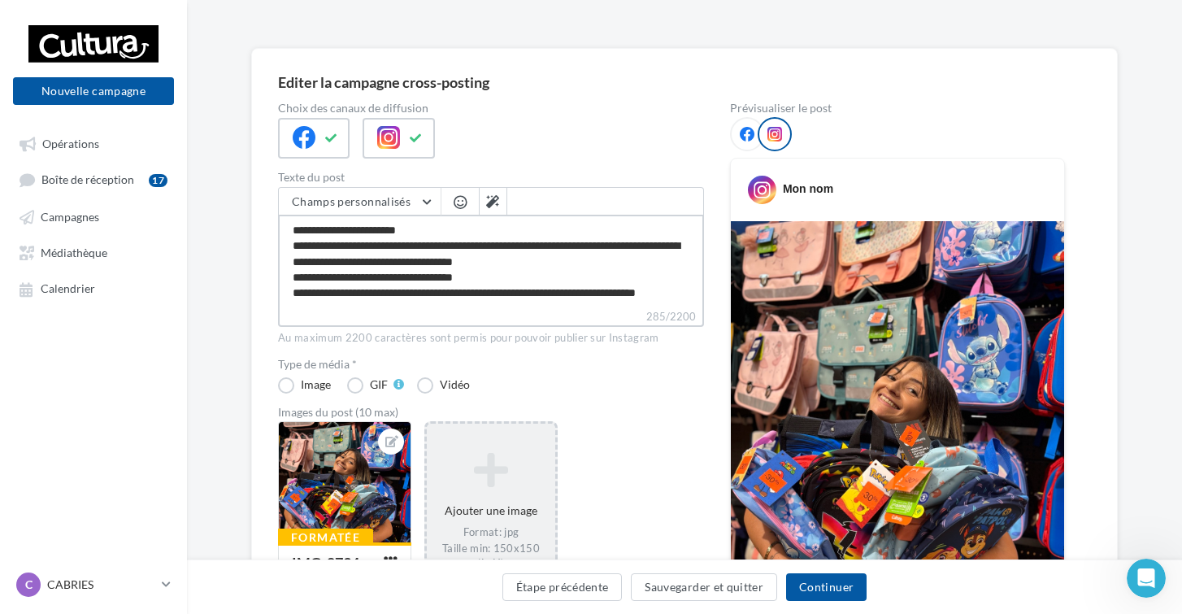
click at [306, 262] on textarea "**********" at bounding box center [491, 261] width 426 height 93
type textarea "**********"
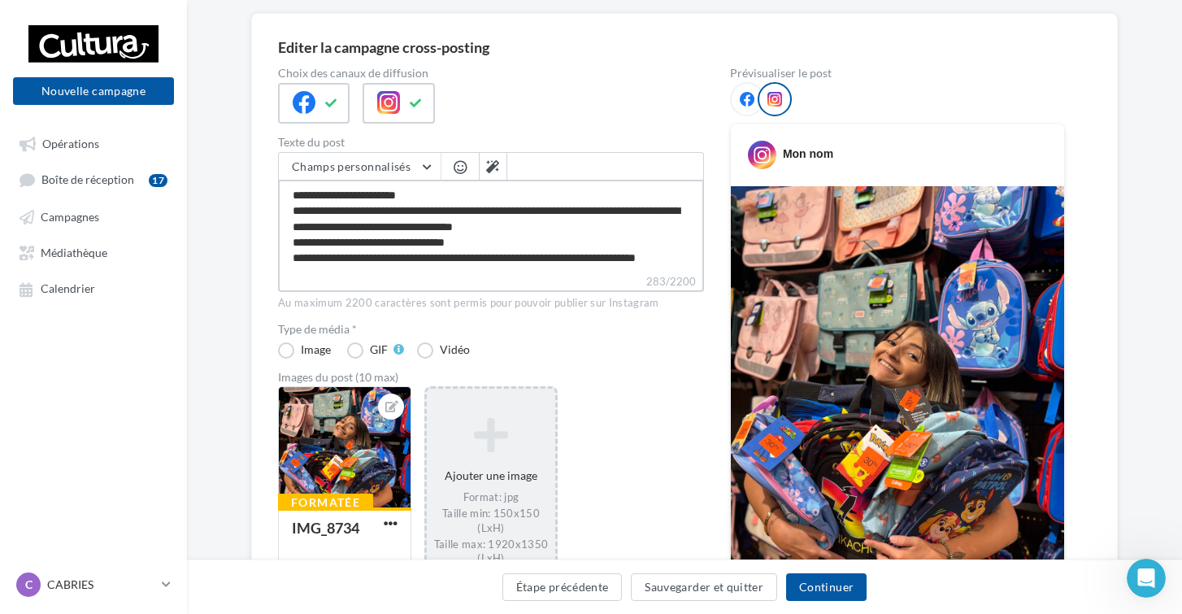
scroll to position [120, 0]
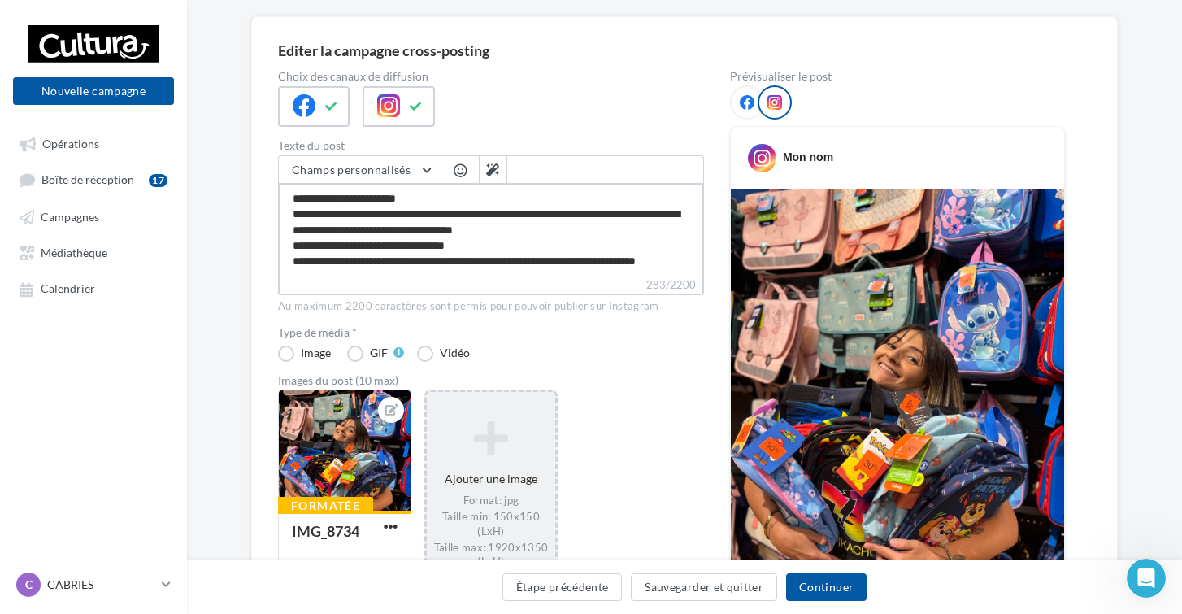
type textarea "**********"
click at [742, 107] on icon at bounding box center [747, 102] width 15 height 15
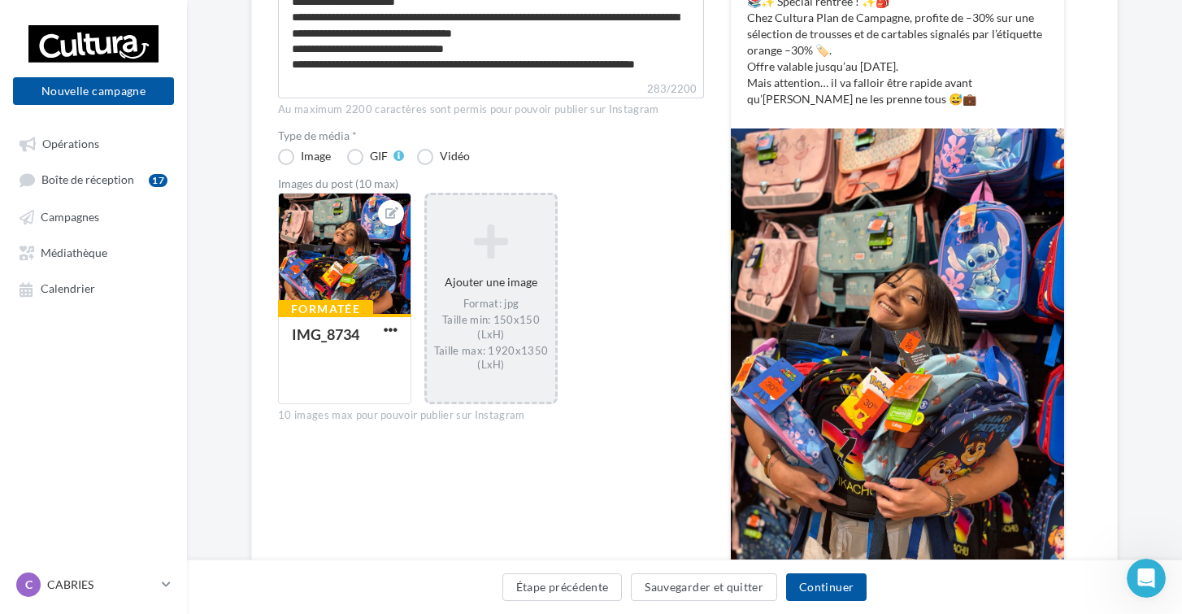
scroll to position [321, 0]
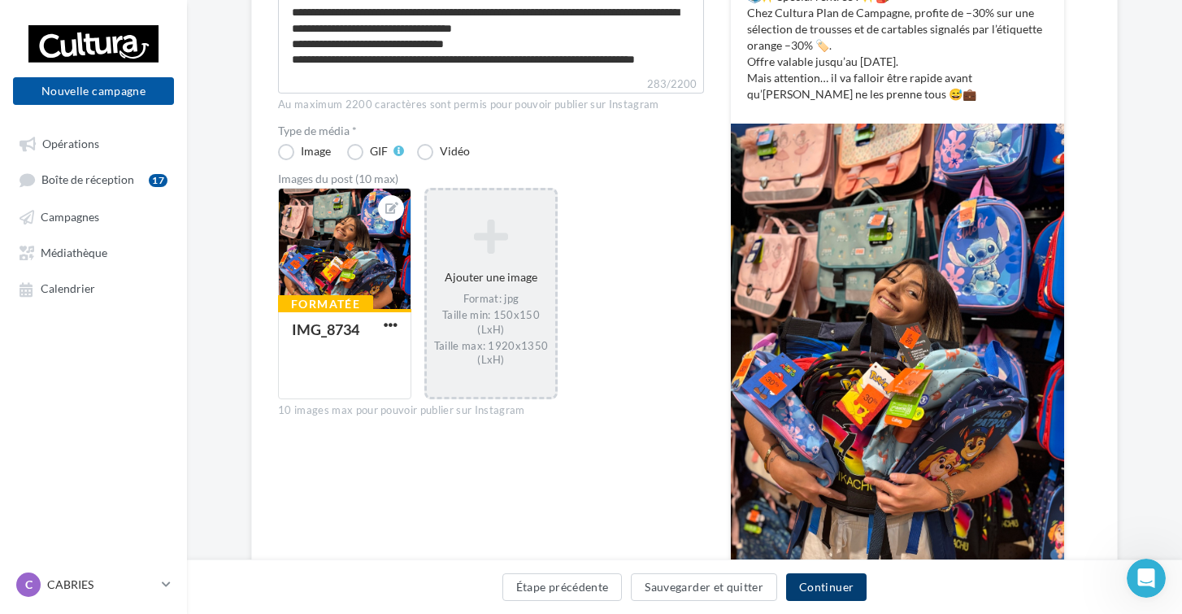
click at [818, 578] on button "Continuer" at bounding box center [826, 587] width 80 height 28
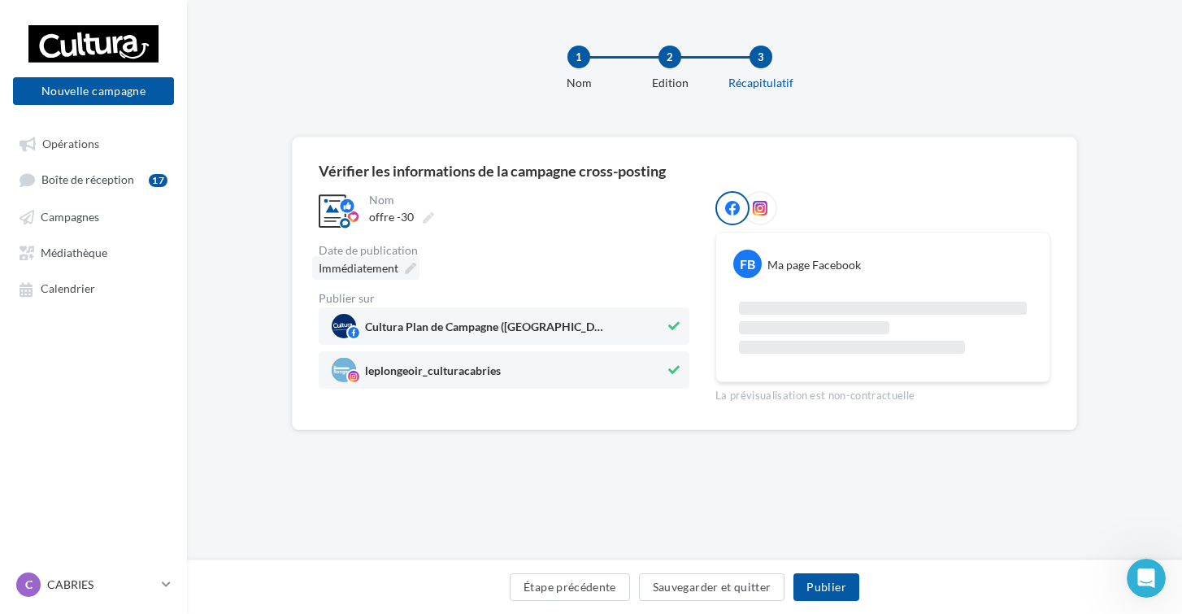
click at [409, 271] on icon at bounding box center [410, 268] width 11 height 11
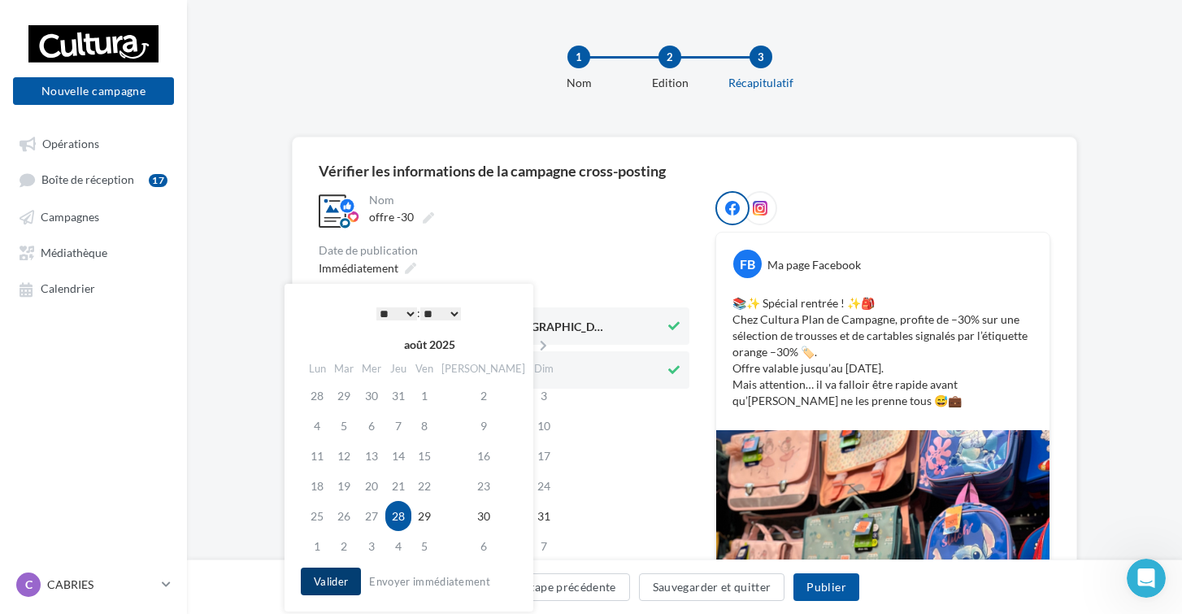
click at [338, 573] on button "Valider" at bounding box center [331, 581] width 60 height 28
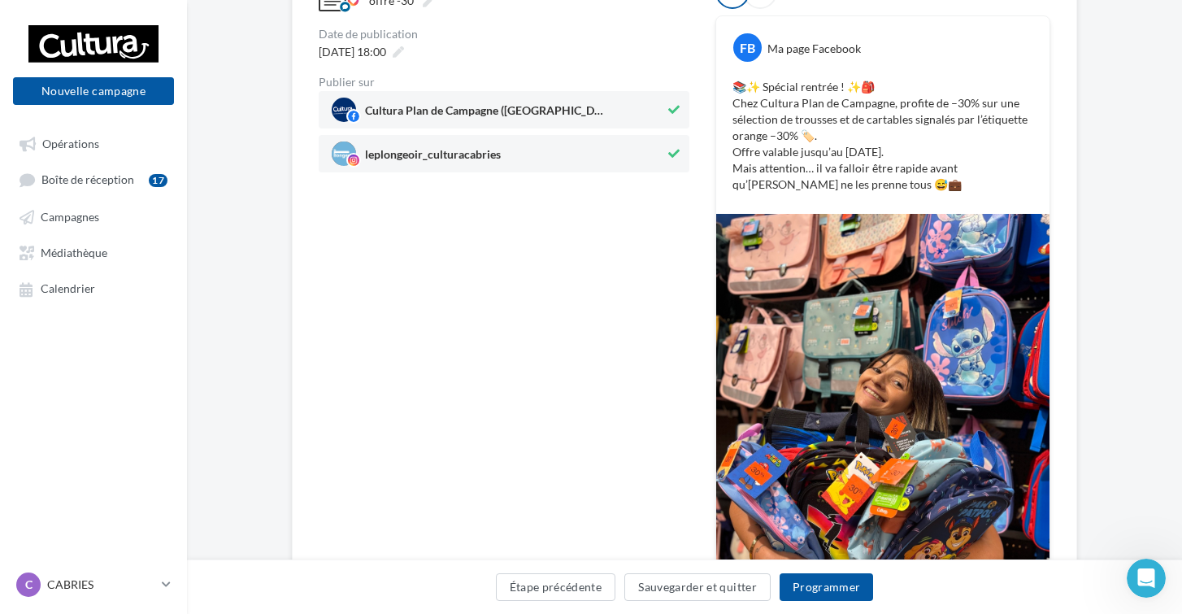
scroll to position [224, 0]
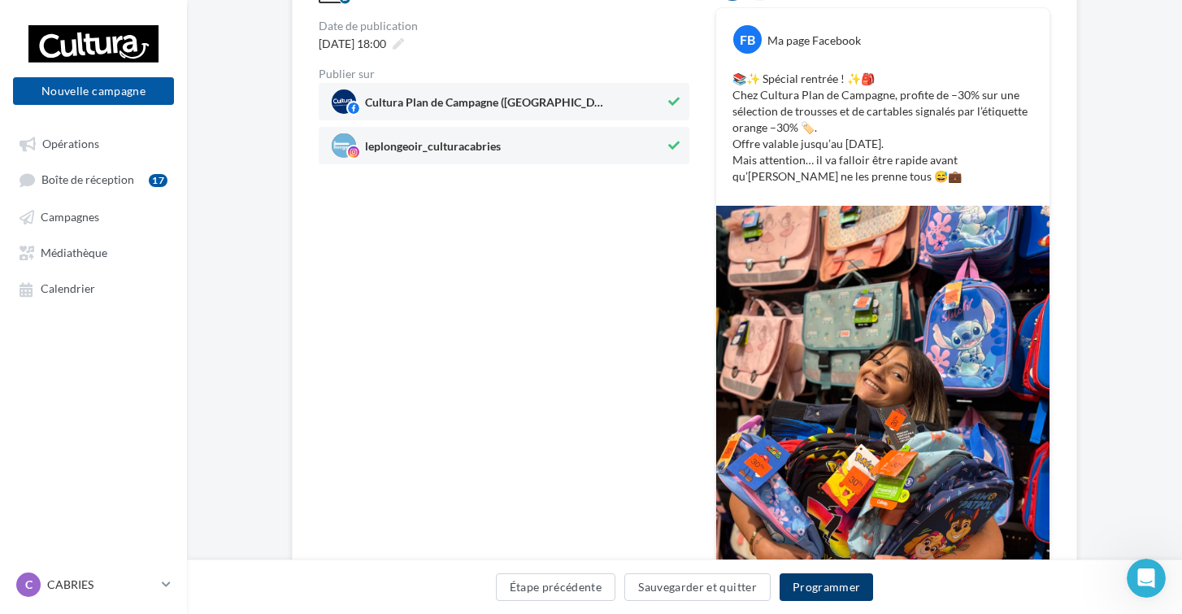
click at [809, 584] on button "Programmer" at bounding box center [826, 587] width 94 height 28
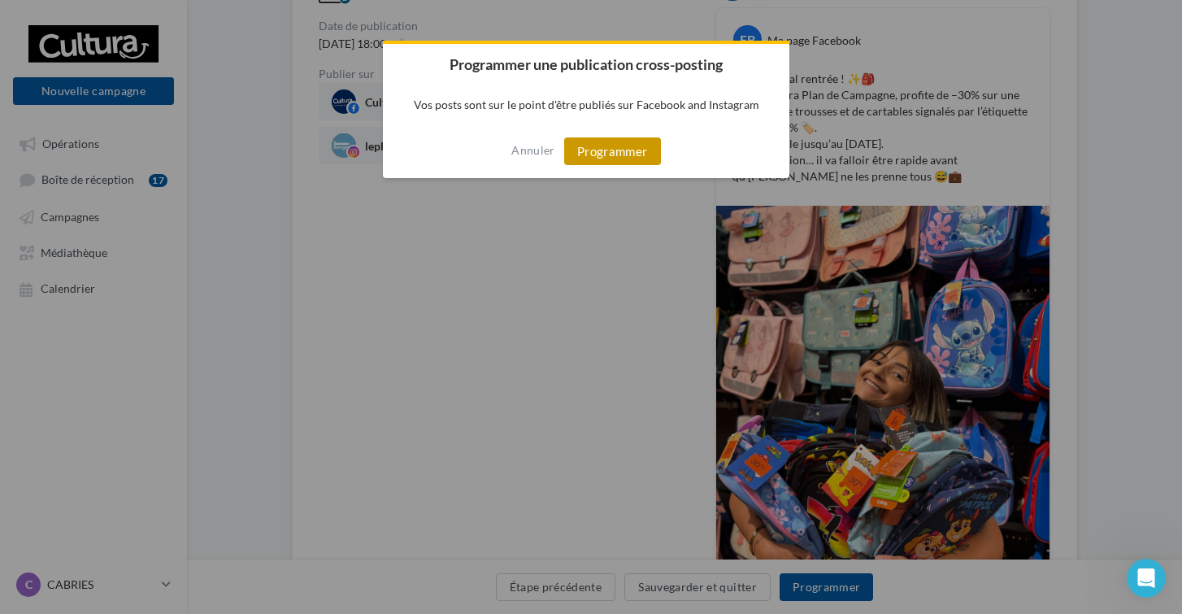
click at [590, 157] on button "Programmer" at bounding box center [612, 151] width 97 height 28
